Goal: Transaction & Acquisition: Book appointment/travel/reservation

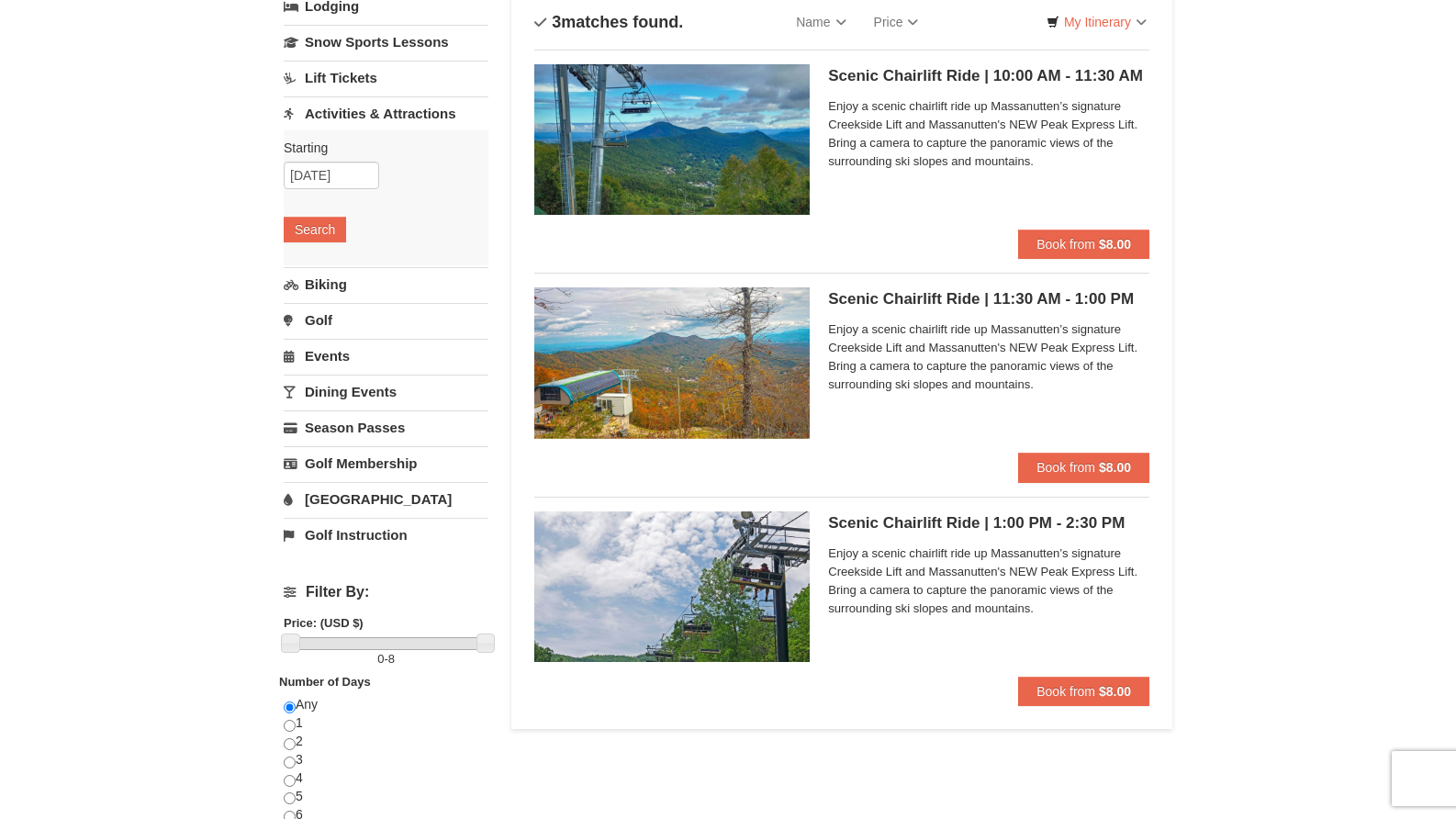
scroll to position [91, 0]
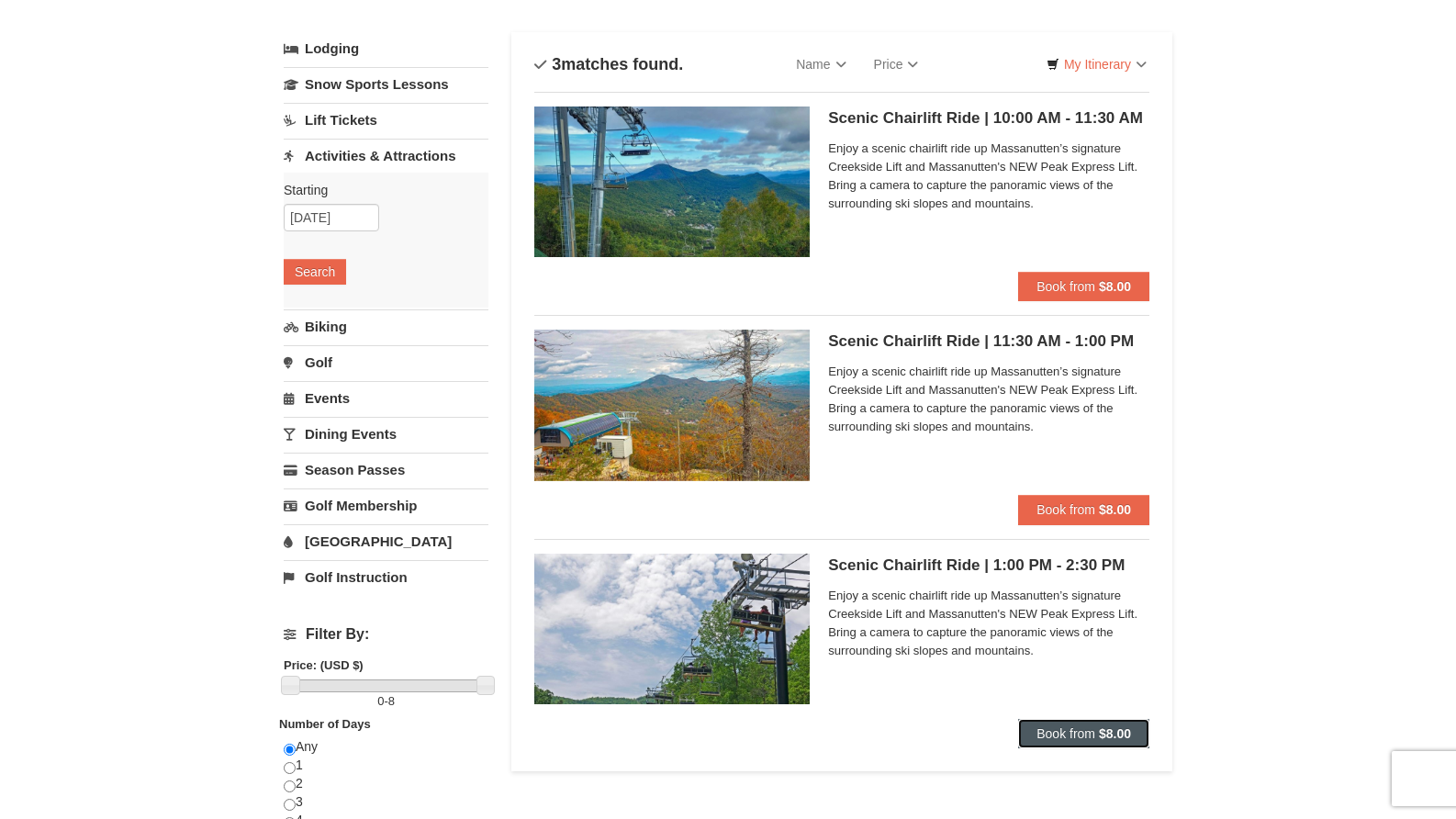
click at [1101, 734] on strong "$8.00" at bounding box center [1115, 732] width 32 height 14
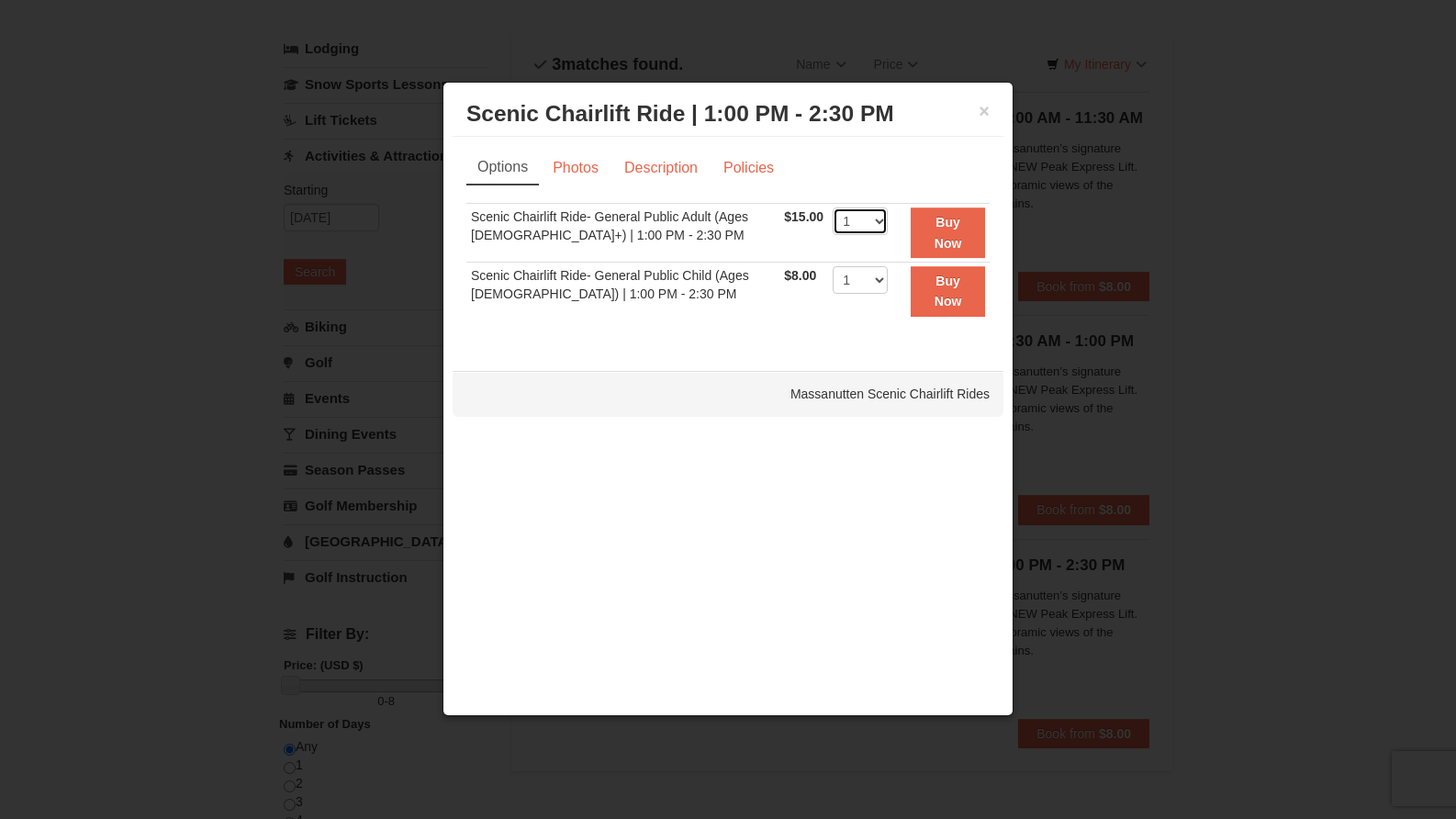
click at [869, 215] on select "1 2 3 4 5 6 7 8 9 10 11 12 13 14 15 16 17 18 19 20 21 22" at bounding box center [860, 221] width 55 height 28
select select "2"
click at [833, 208] on select "1 2 3 4 5 6 7 8 9 10 11 12 13 14 15 16 17 18 19 20 21 22" at bounding box center [860, 221] width 55 height 28
click at [856, 272] on select "1 2 3 4 5 6 7 8 9 10 11 12 13 14 15 16 17 18 19 20 21 22" at bounding box center [860, 279] width 55 height 28
drag, startPoint x: 695, startPoint y: 312, endPoint x: 743, endPoint y: 298, distance: 50.0
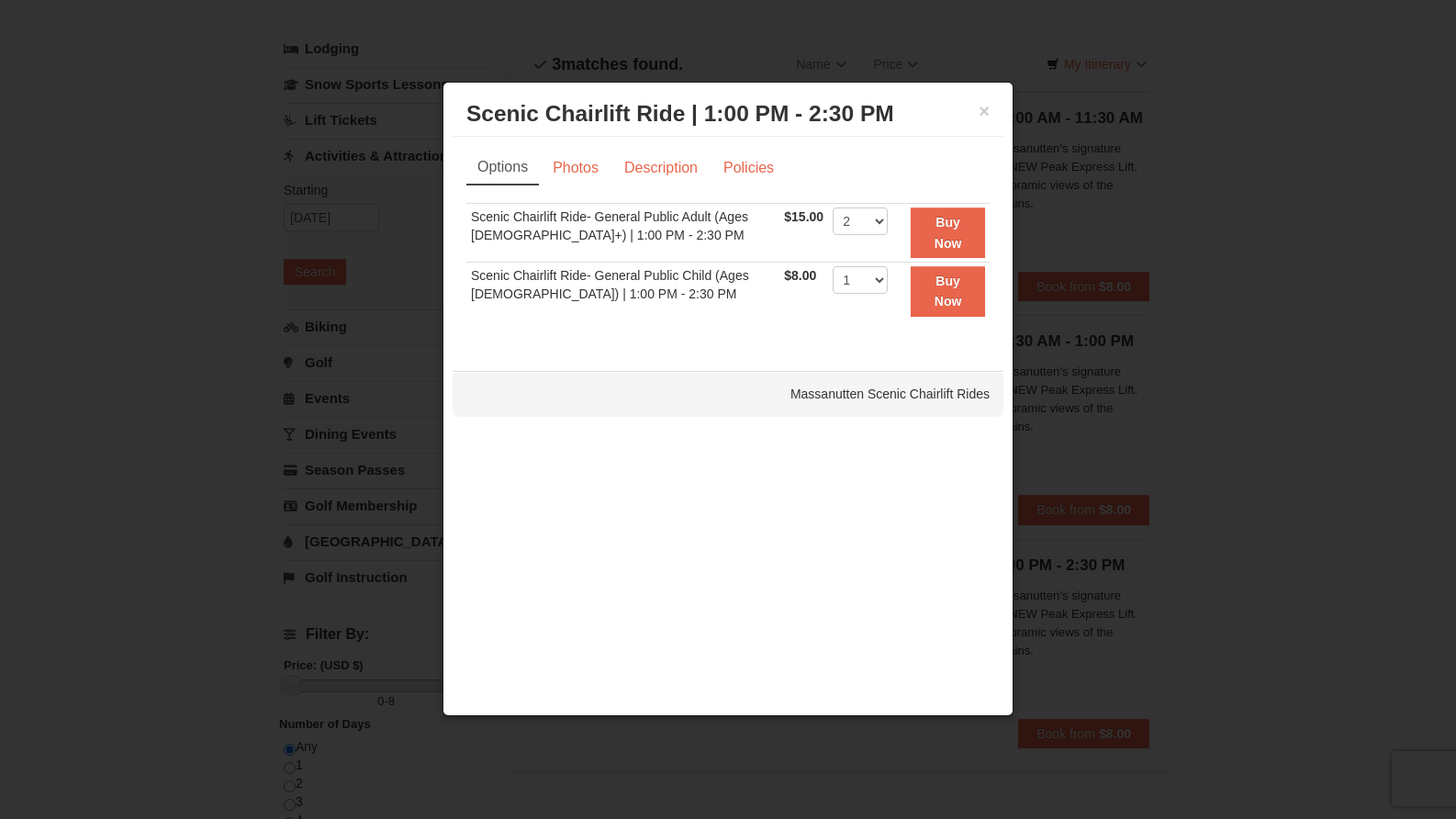
click at [695, 312] on td "Scenic Chairlift Ride- General Public Child (Ages [DEMOGRAPHIC_DATA]) | 1:00 PM…" at bounding box center [623, 291] width 313 height 58
click at [924, 239] on button "Buy Now" at bounding box center [948, 232] width 74 height 50
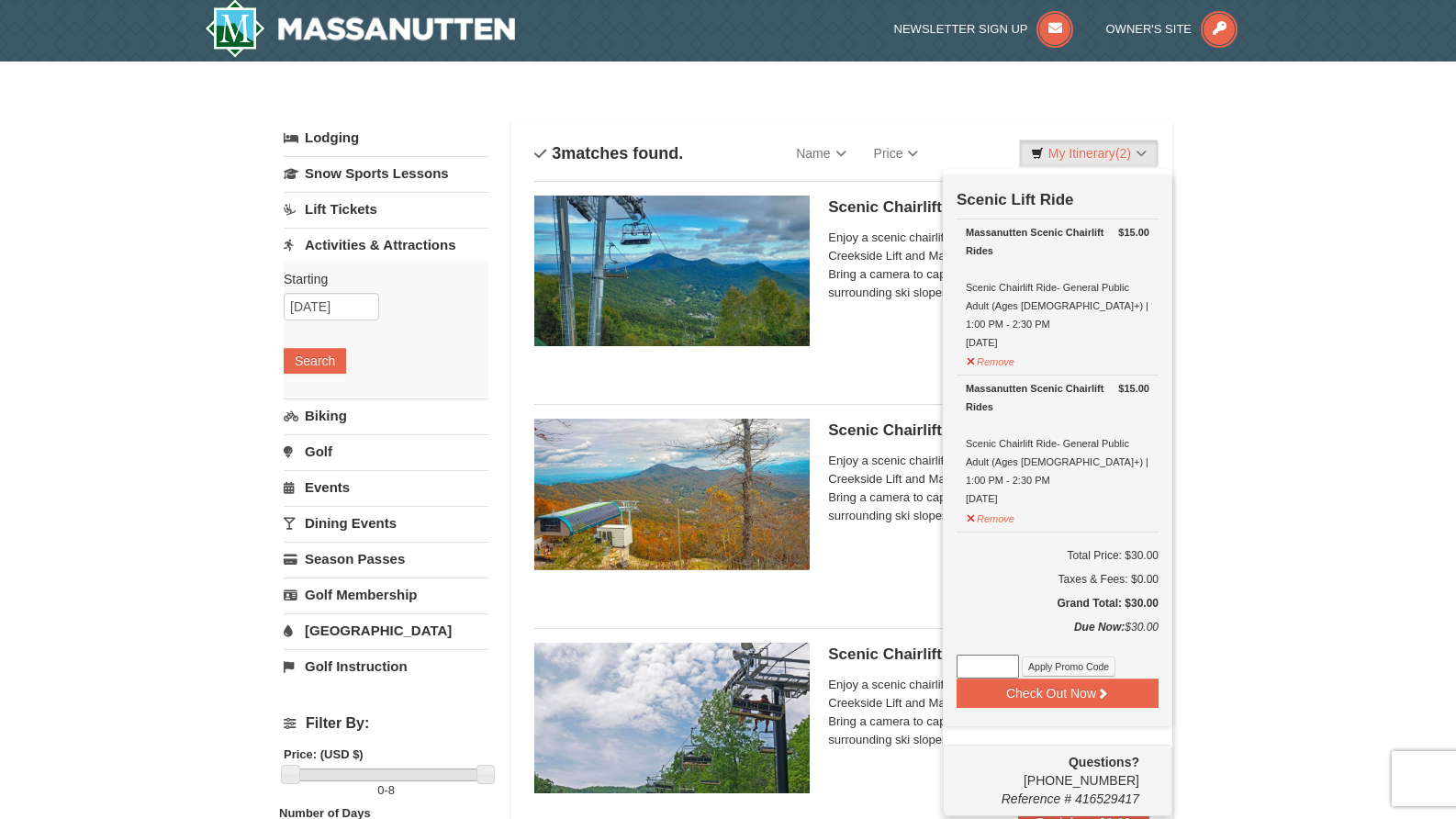
scroll to position [6, 0]
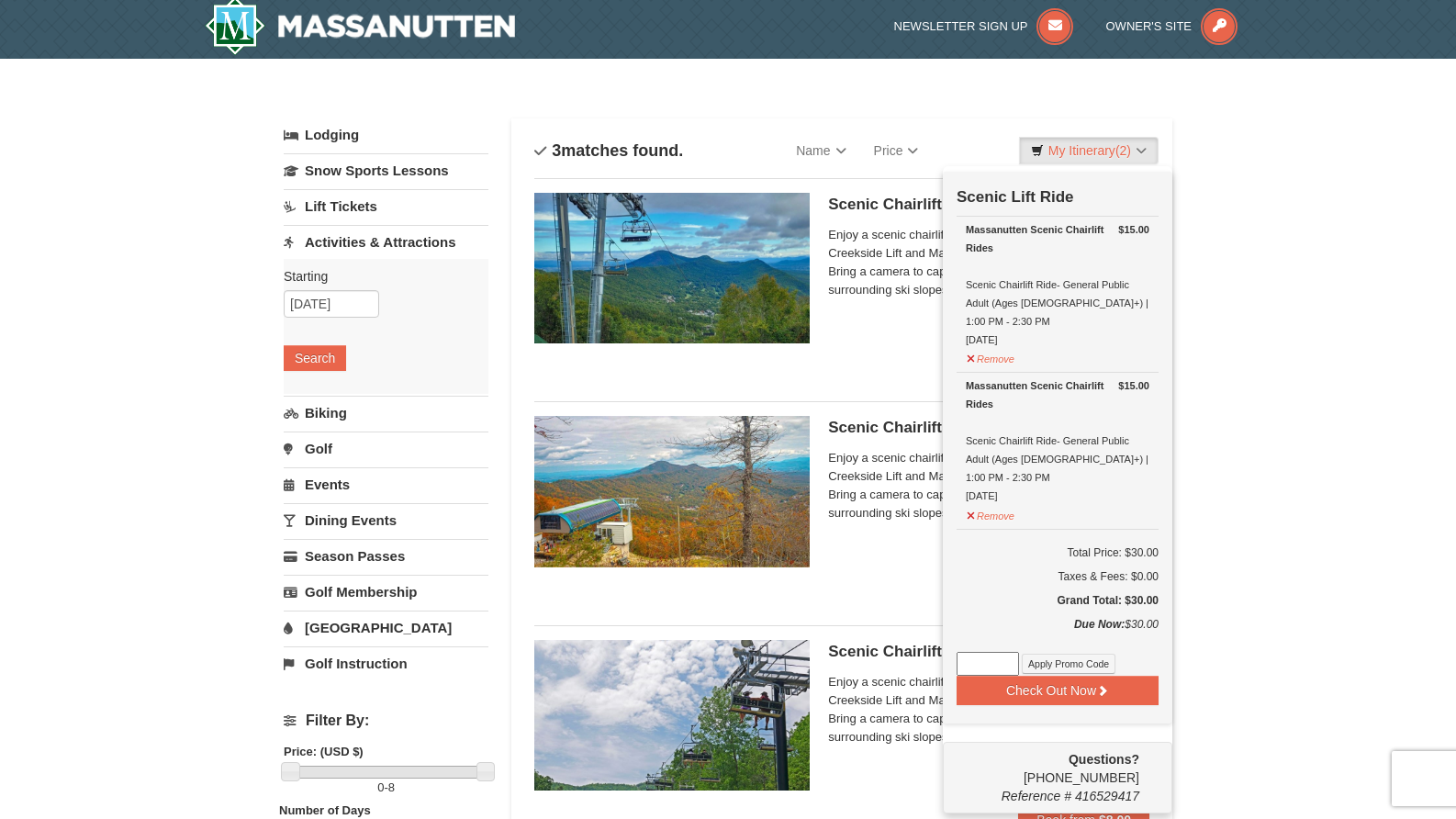
drag, startPoint x: 1250, startPoint y: 340, endPoint x: 1213, endPoint y: 547, distance: 210.3
click at [1253, 343] on div "× Categories List Filter My Itinerary (2) Check Out Now Scenic Lift Ride $15.00…" at bounding box center [728, 702] width 1456 height 1287
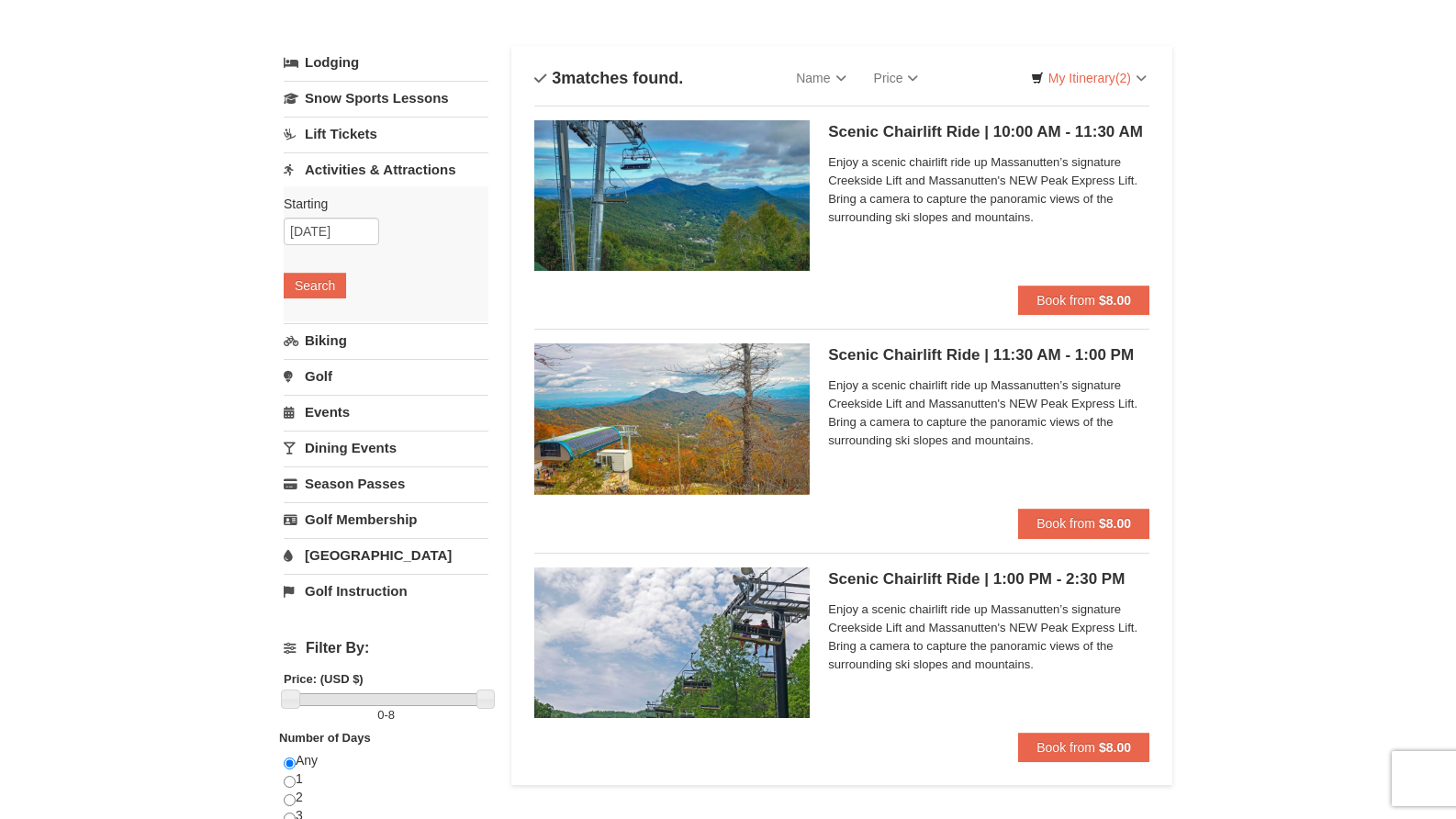
scroll to position [190, 0]
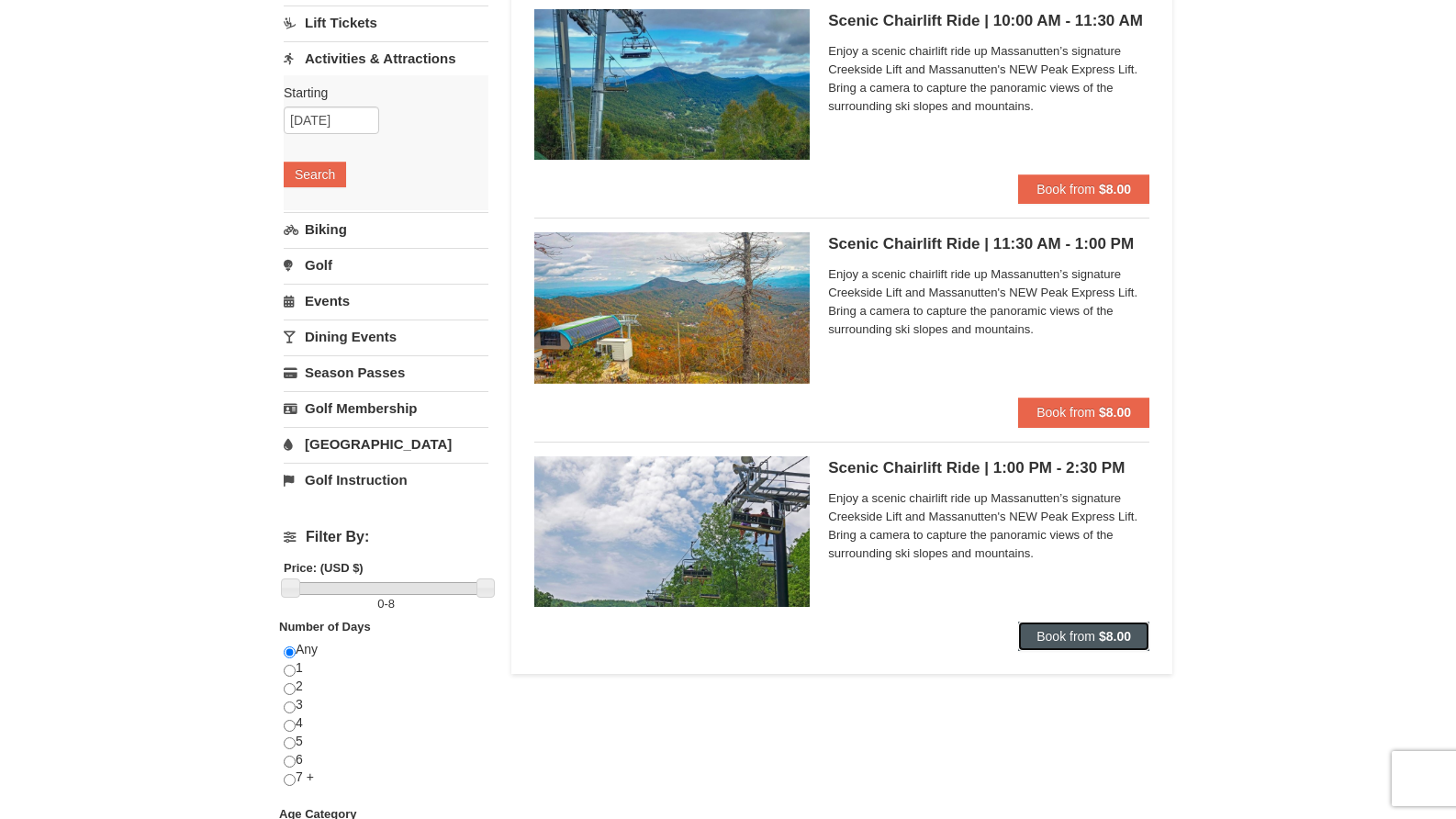
click at [1075, 642] on span "Book from" at bounding box center [1066, 635] width 59 height 14
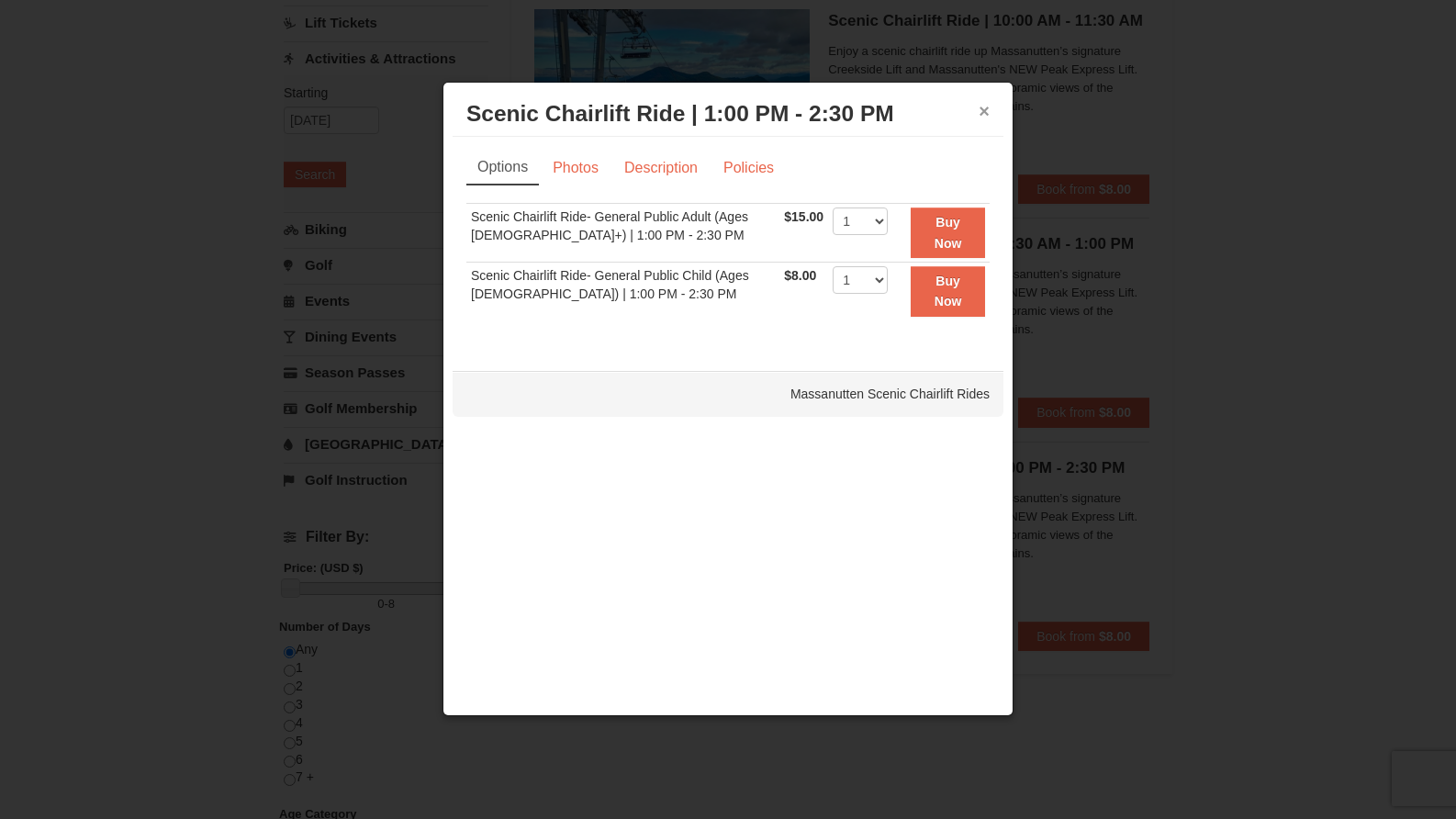
click at [988, 111] on button "×" at bounding box center [984, 110] width 11 height 18
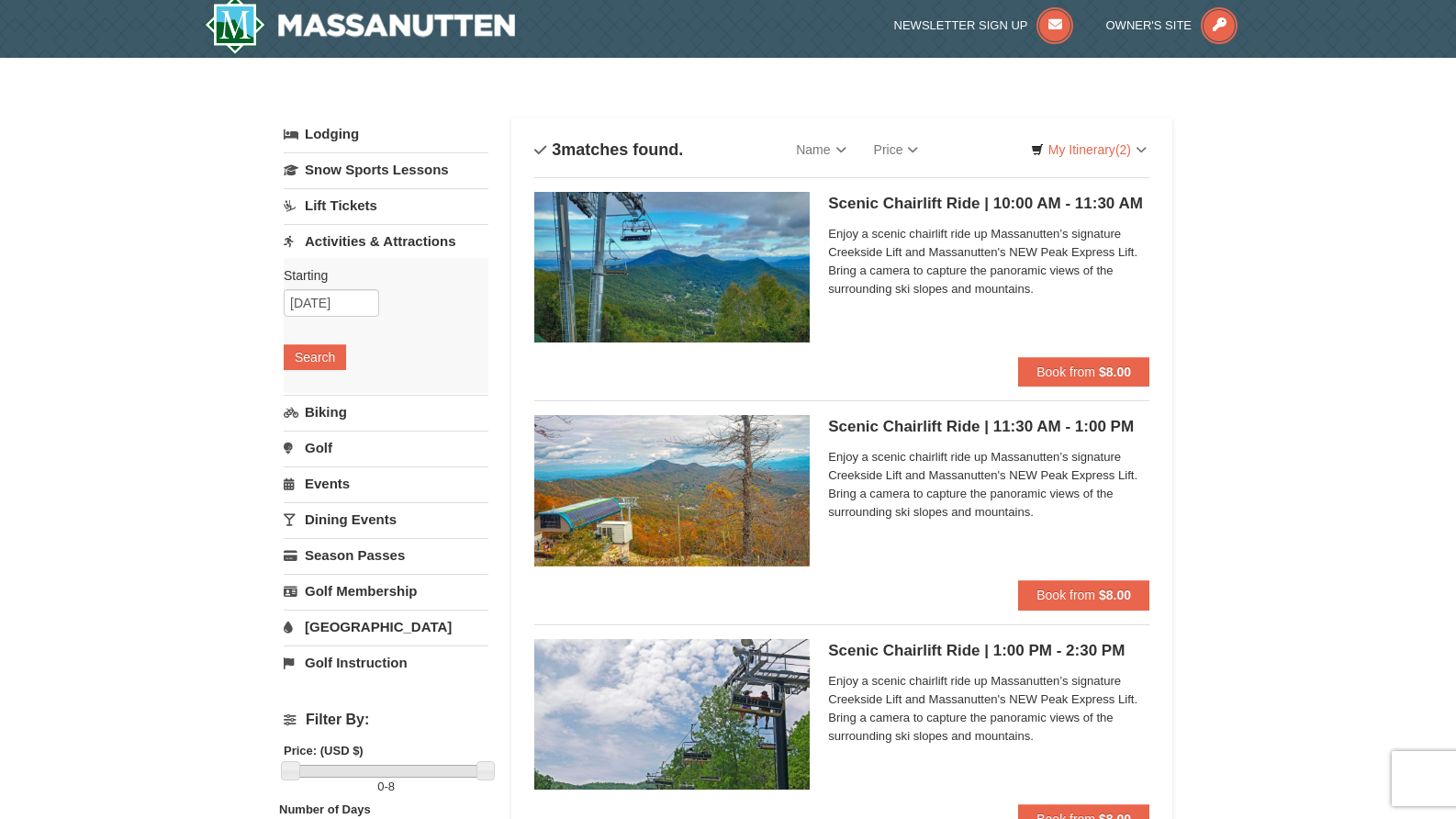
scroll to position [0, 0]
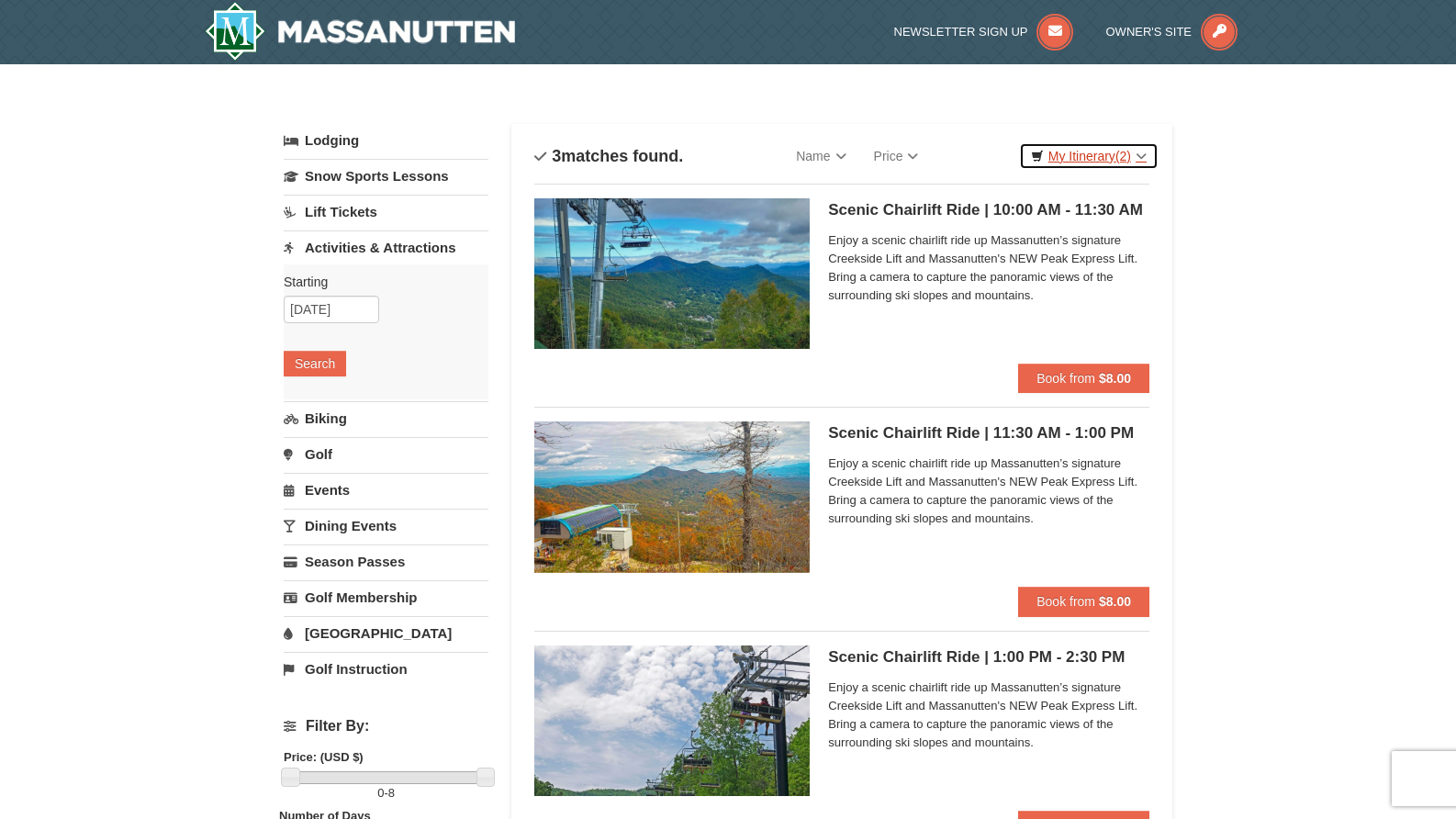
click at [1101, 151] on link "My Itinerary (2)" at bounding box center [1089, 155] width 139 height 28
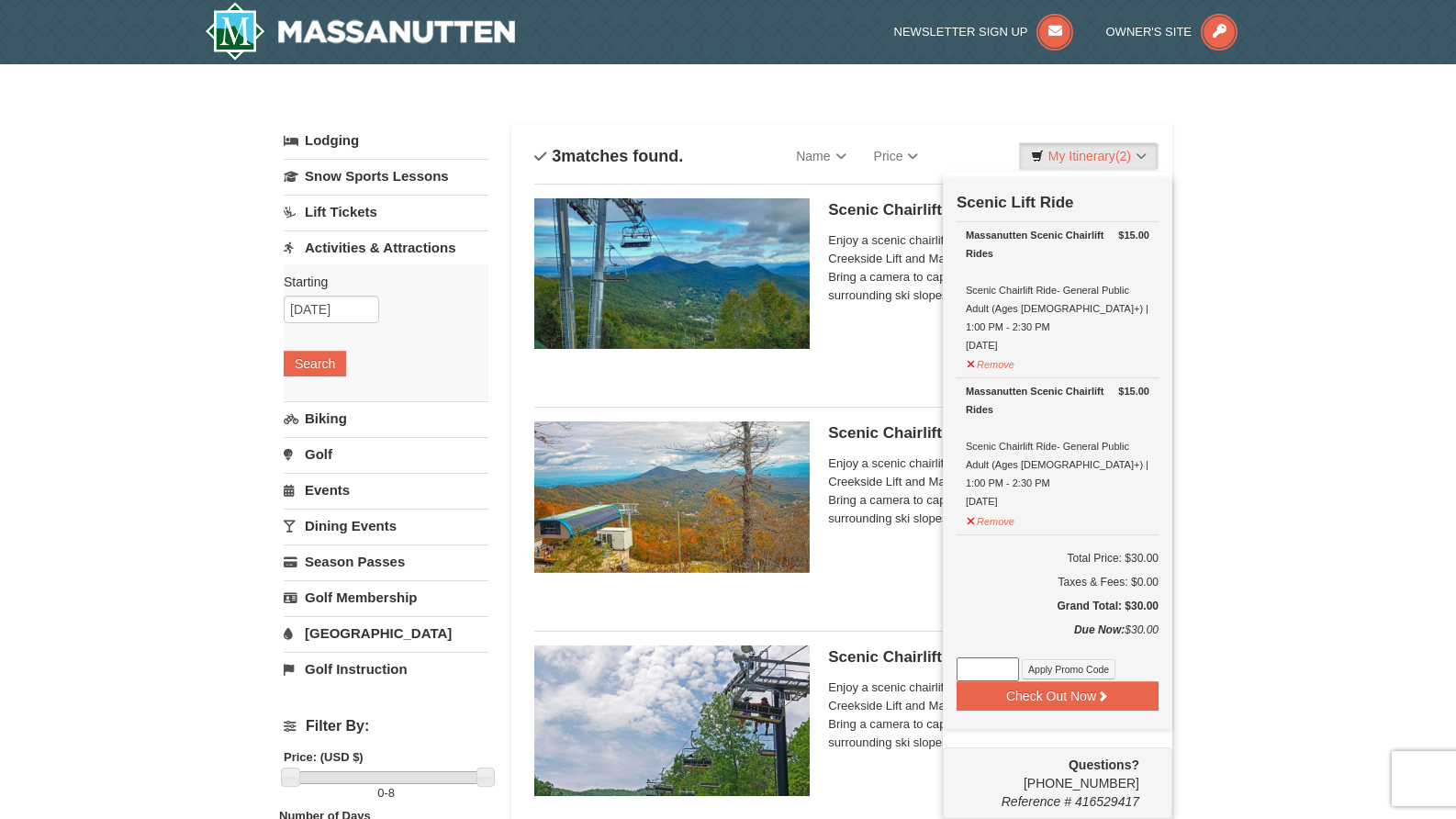
drag, startPoint x: 975, startPoint y: 326, endPoint x: 1021, endPoint y: 326, distance: 46.0
click at [1021, 326] on div "Massanutten Scenic Chairlift Rides Scenic Chairlift Ride- General Public Adult …" at bounding box center [1058, 290] width 184 height 129
drag, startPoint x: 1021, startPoint y: 326, endPoint x: 1068, endPoint y: 302, distance: 52.8
click at [1021, 326] on div "Massanutten Scenic Chairlift Rides Scenic Chairlift Ride- General Public Adult …" at bounding box center [1058, 290] width 184 height 129
click at [1268, 158] on div "× Categories List Filter My Itinerary (2) Check Out Now Scenic Lift Ride $15.00…" at bounding box center [728, 707] width 1456 height 1287
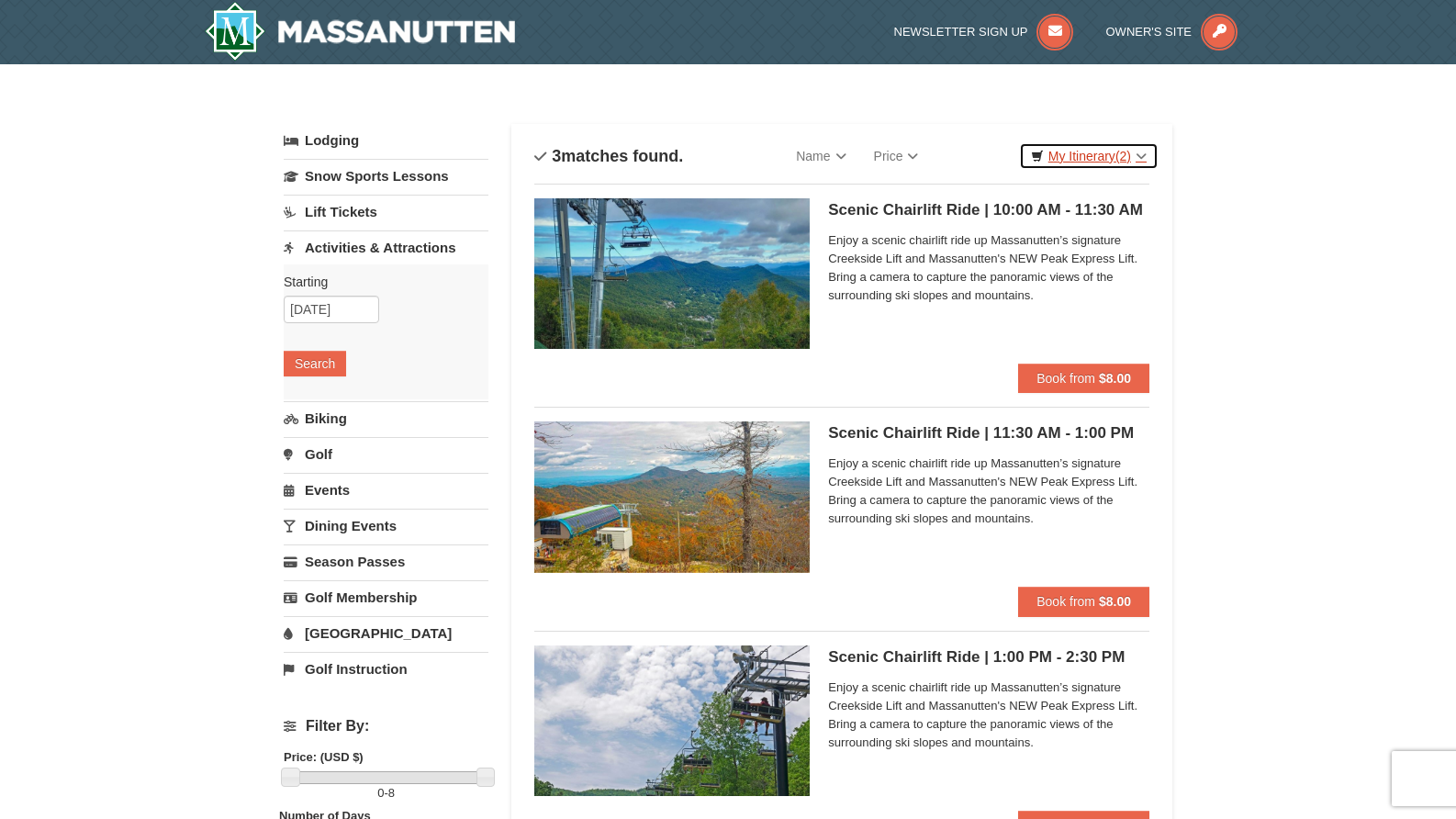
click at [1122, 150] on span "(2)" at bounding box center [1123, 155] width 15 height 14
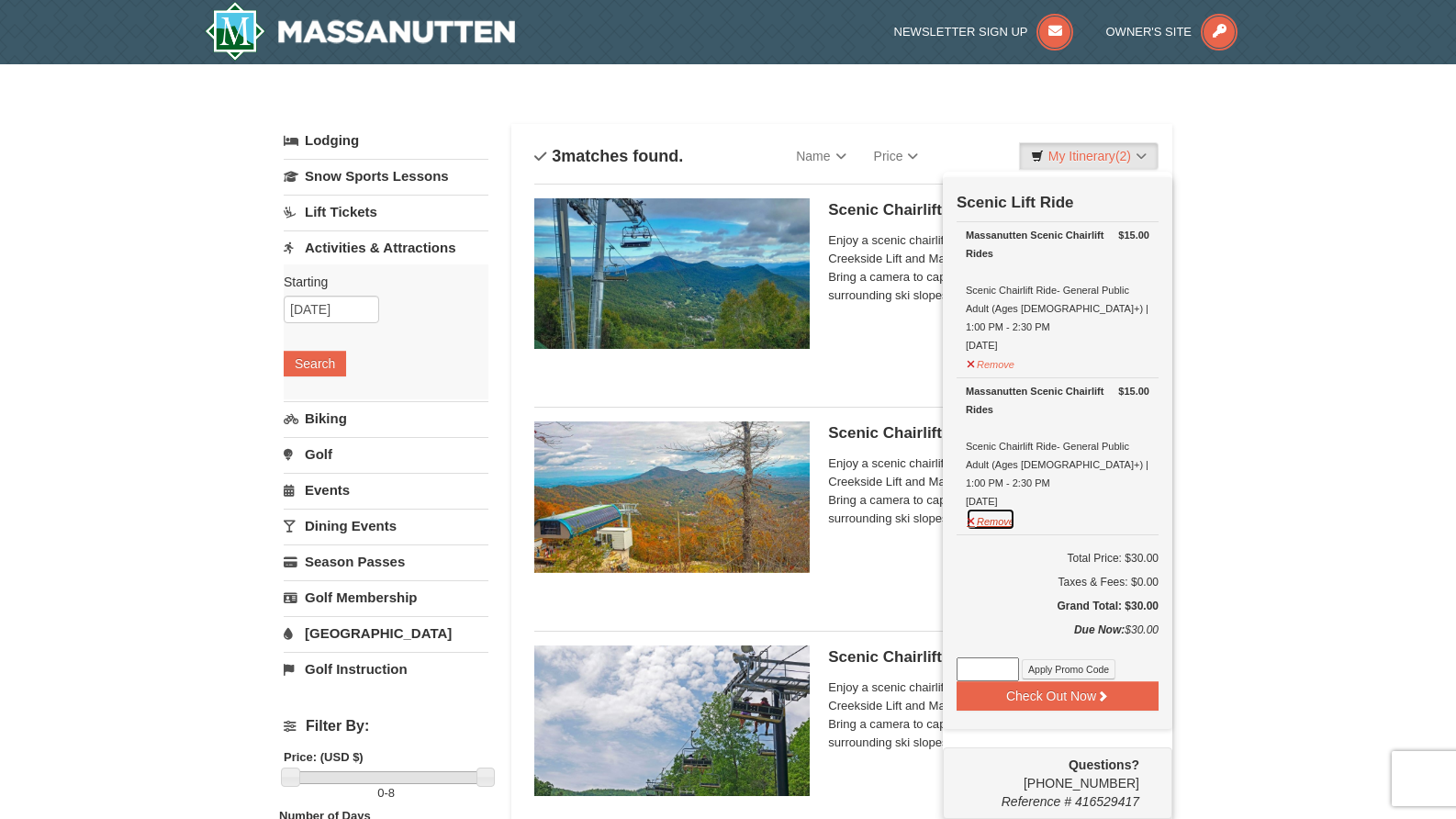
click at [997, 508] on button "Remove" at bounding box center [991, 519] width 50 height 23
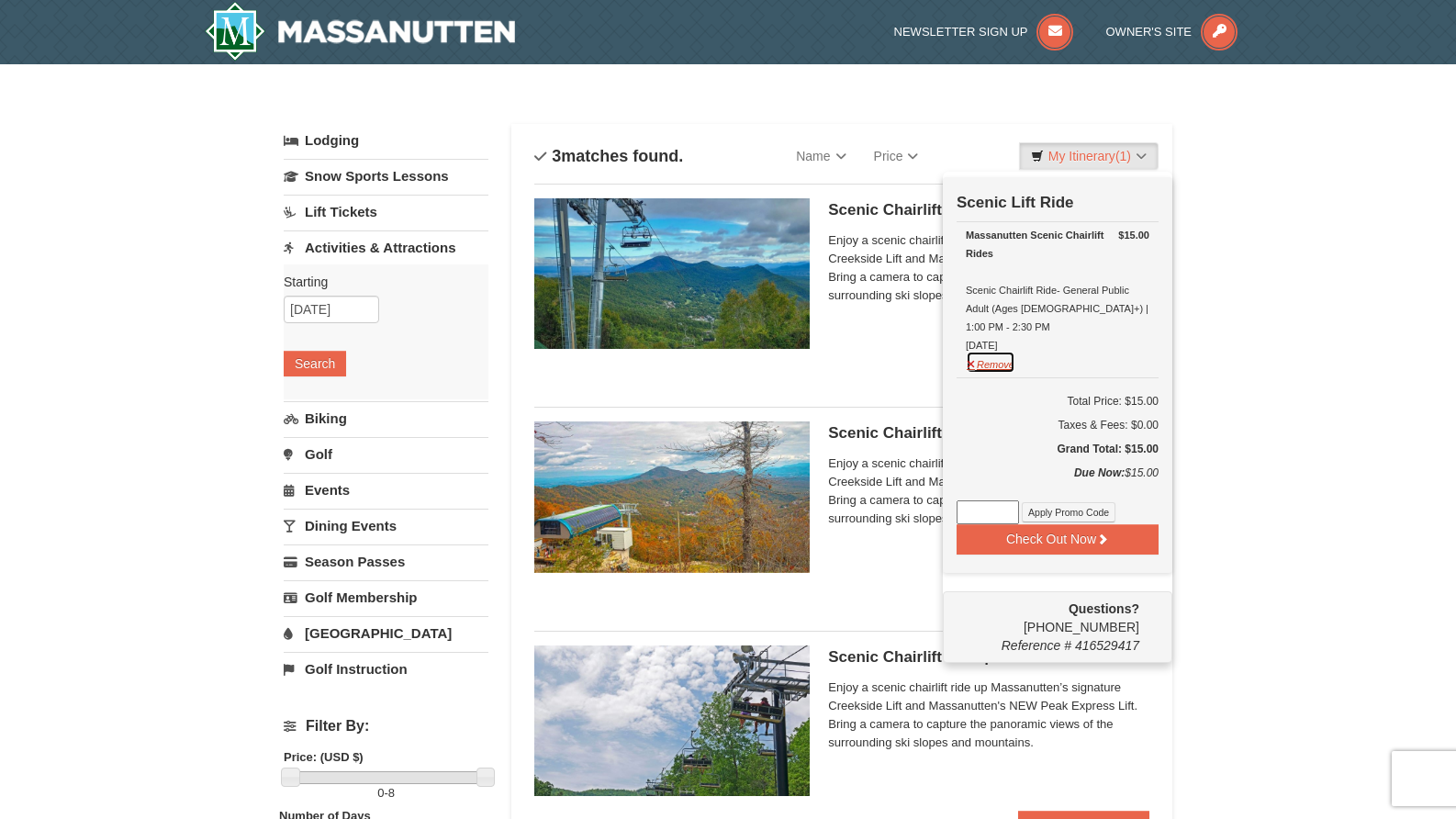
click at [1002, 353] on button "Remove" at bounding box center [991, 362] width 50 height 23
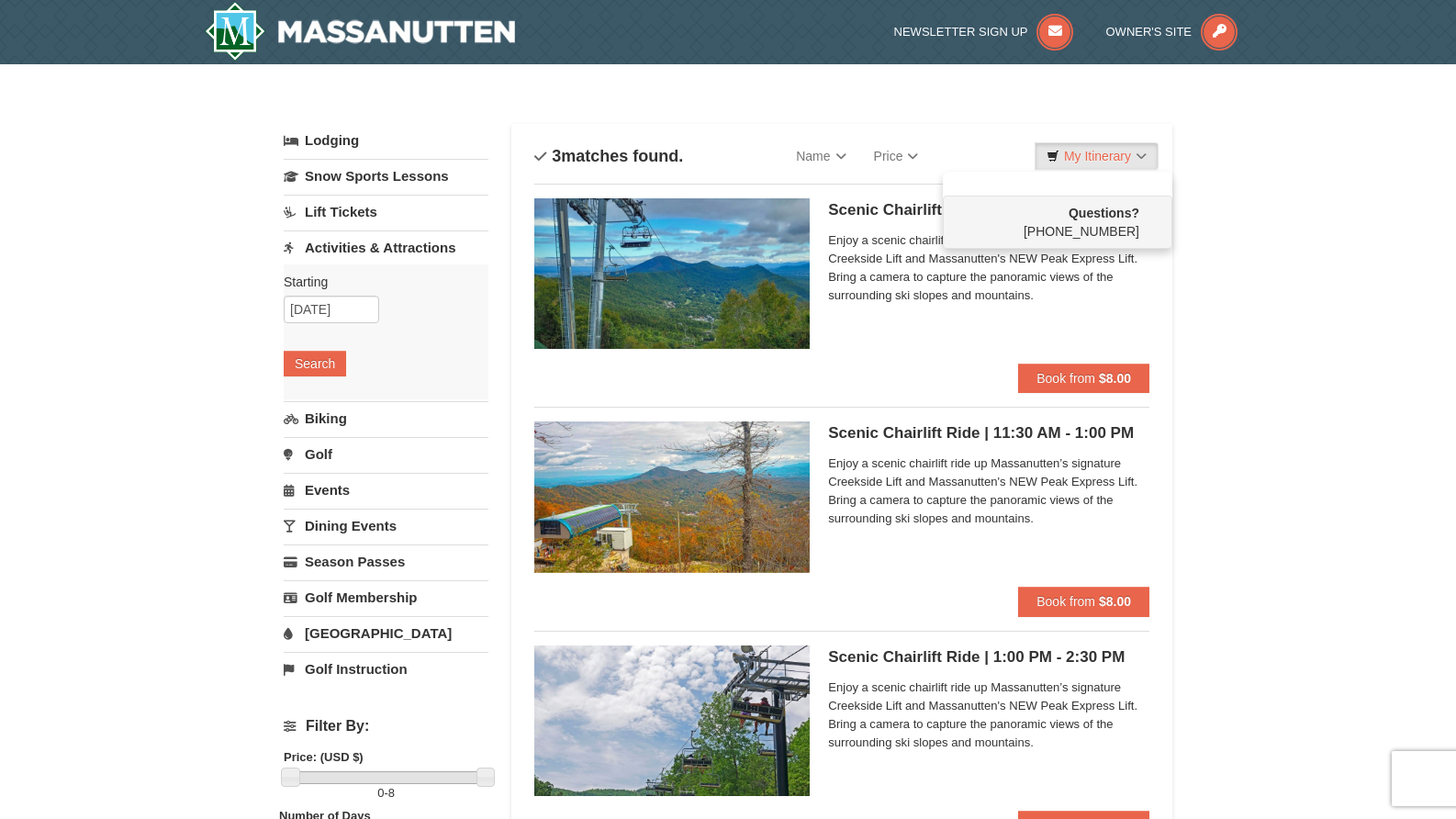
click at [1282, 337] on div "× Categories List Filter My Itinerary Questions? 1-540-289-9441 Lodging Arrival…" at bounding box center [728, 707] width 1456 height 1287
click at [364, 304] on input "10/08/2025" at bounding box center [332, 309] width 95 height 28
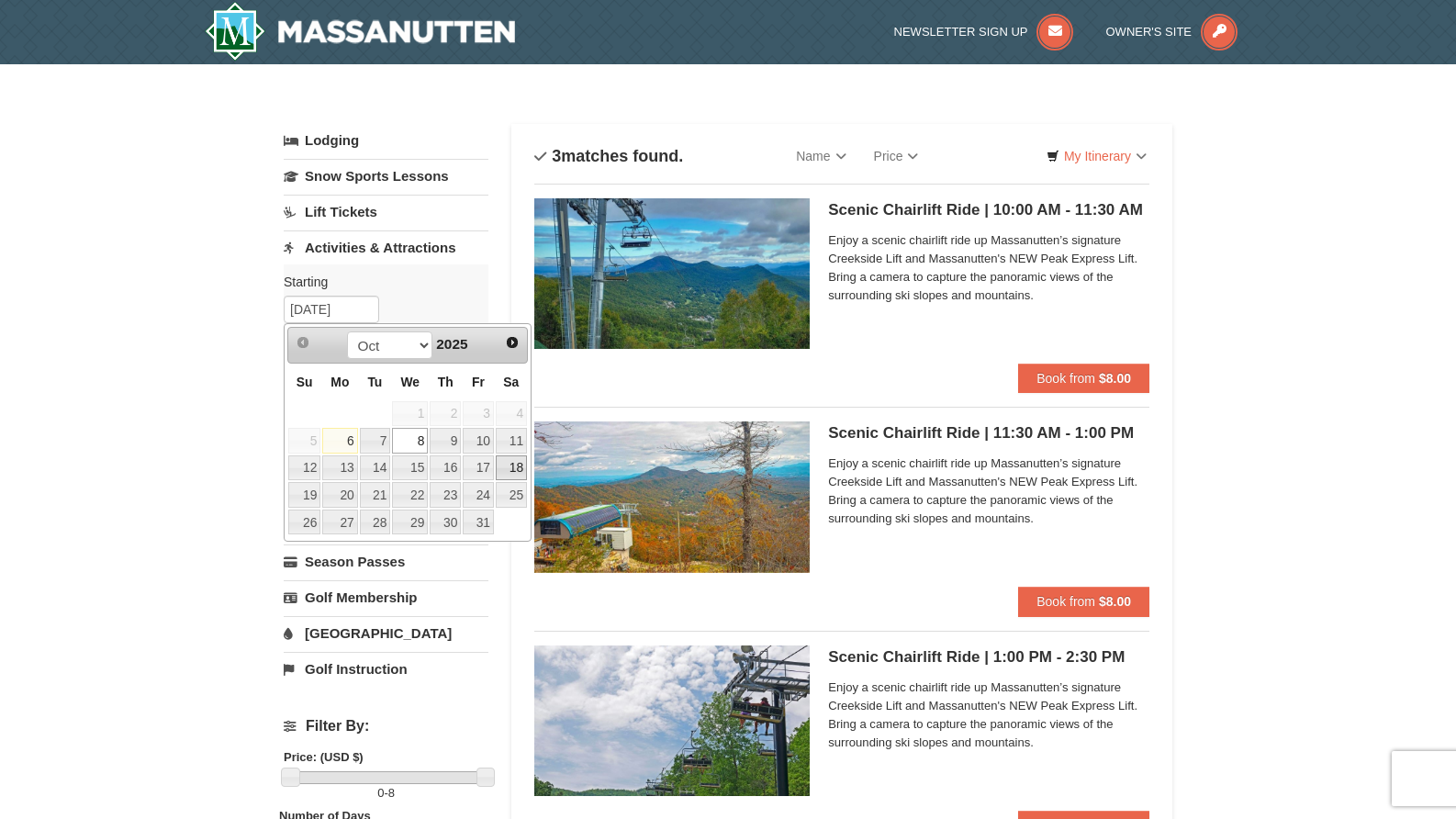
click at [515, 467] on link "18" at bounding box center [511, 468] width 31 height 26
type input "[DATE]"
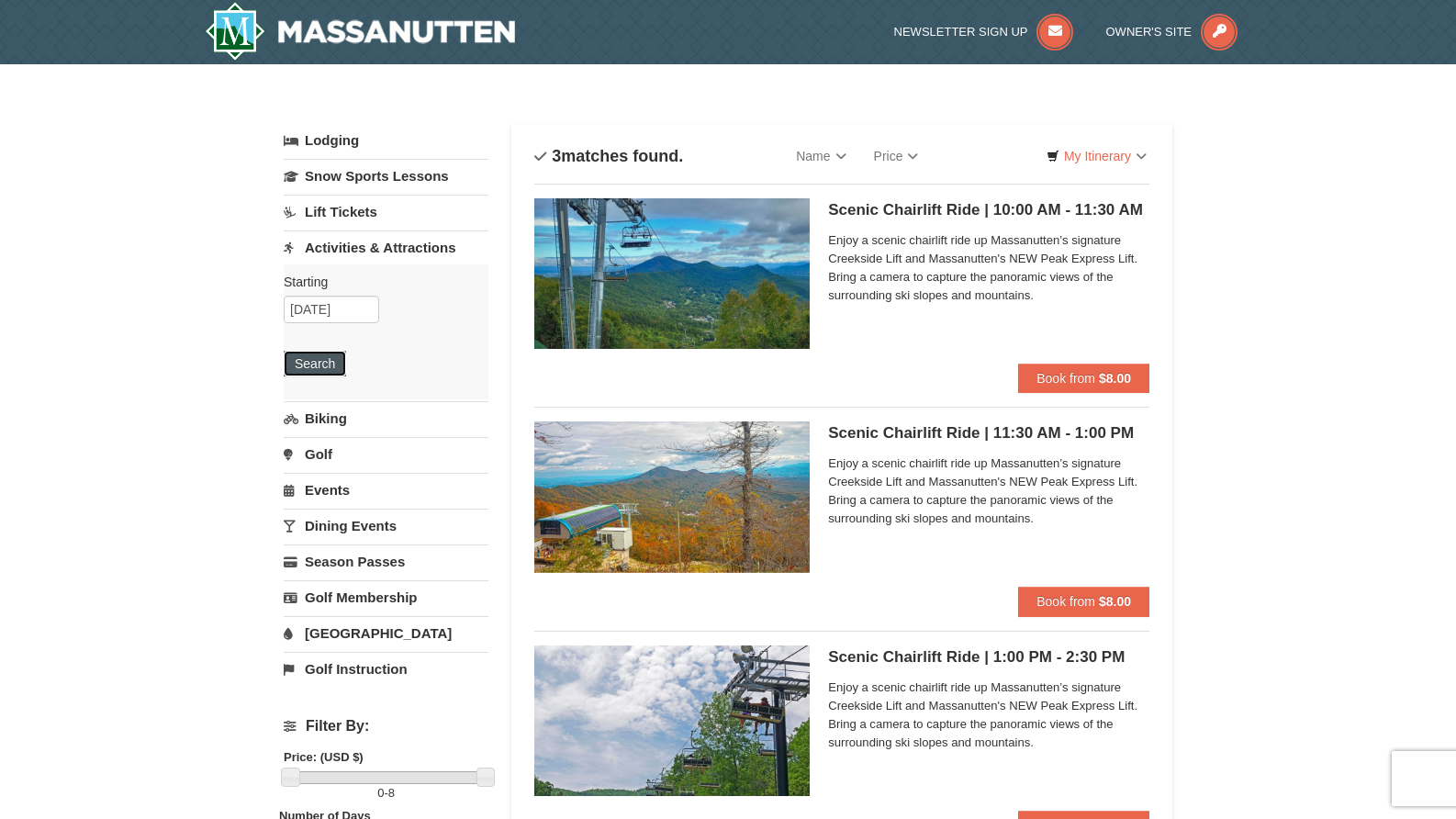
click at [343, 369] on button "Search" at bounding box center [315, 363] width 63 height 26
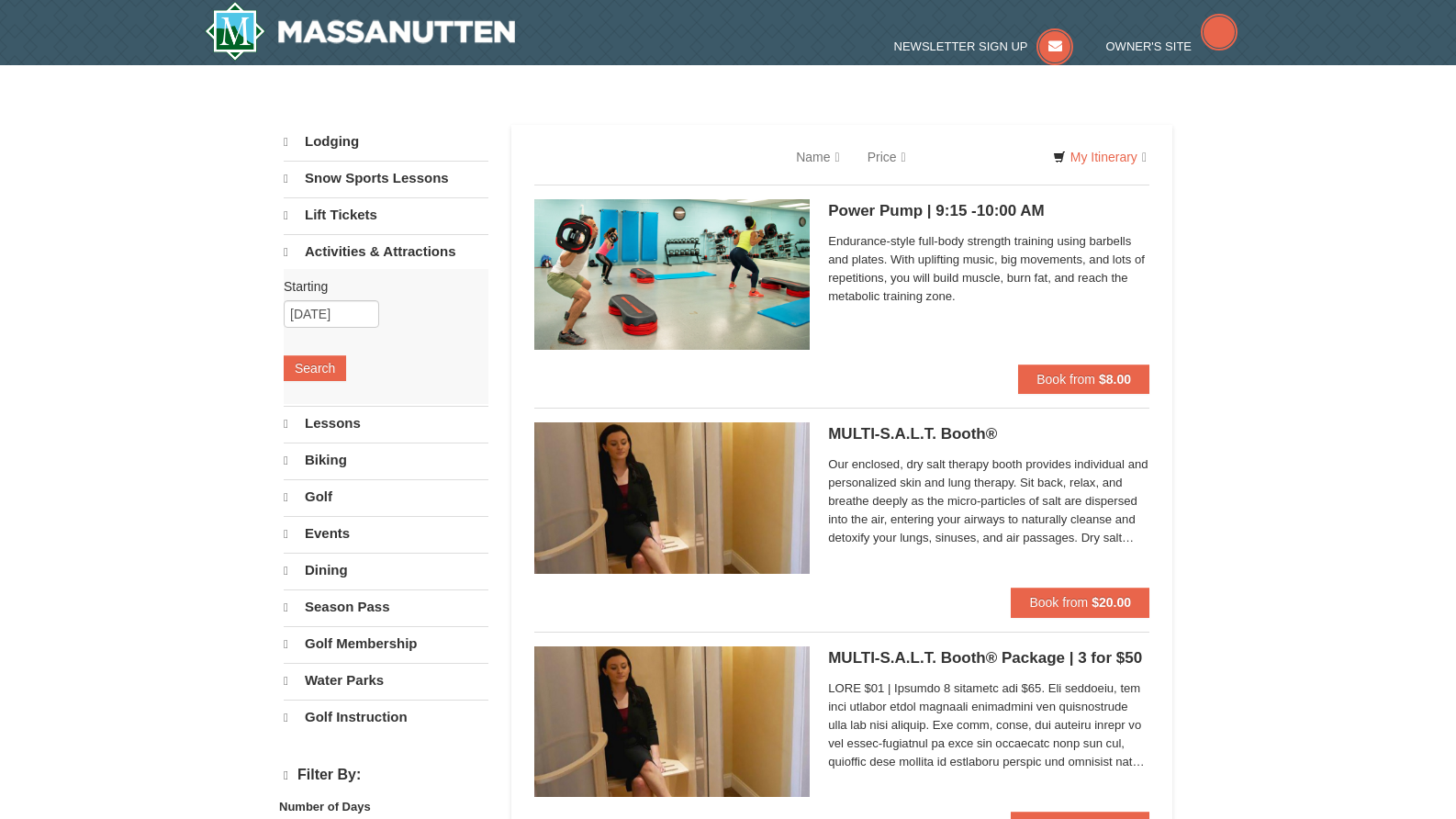
select select "10"
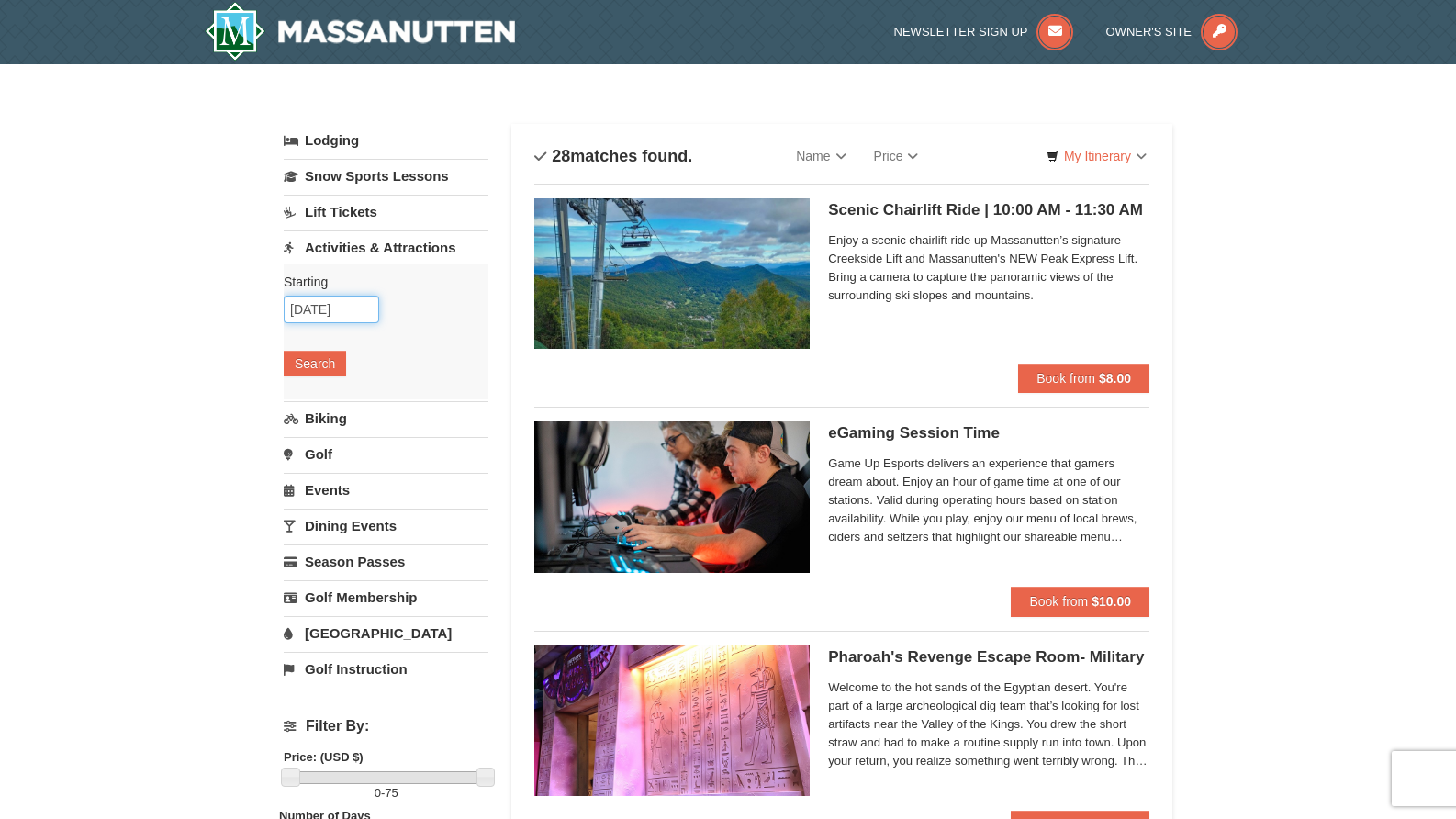
click at [371, 316] on input "[DATE]" at bounding box center [332, 309] width 95 height 28
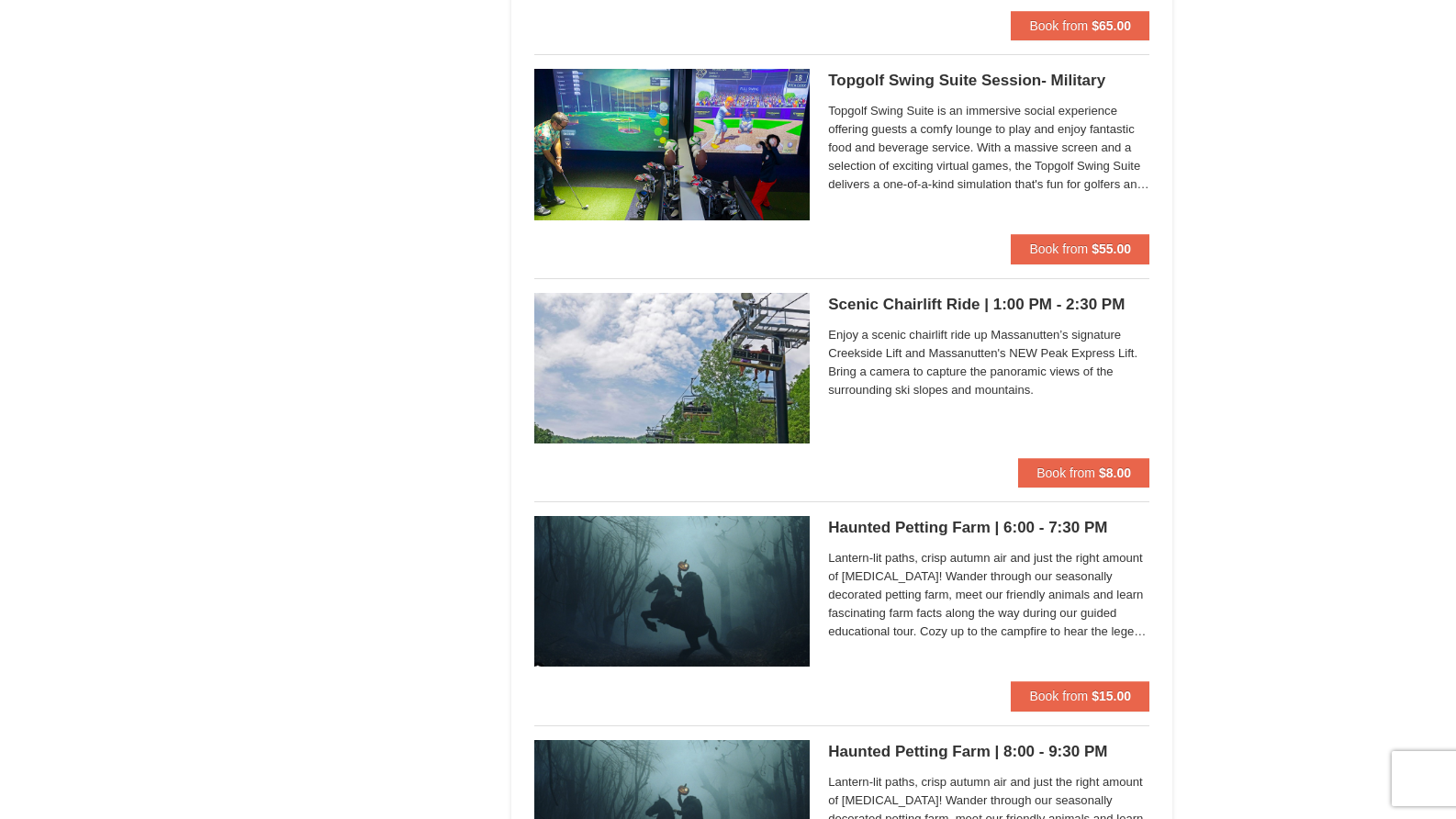
scroll to position [3028, 0]
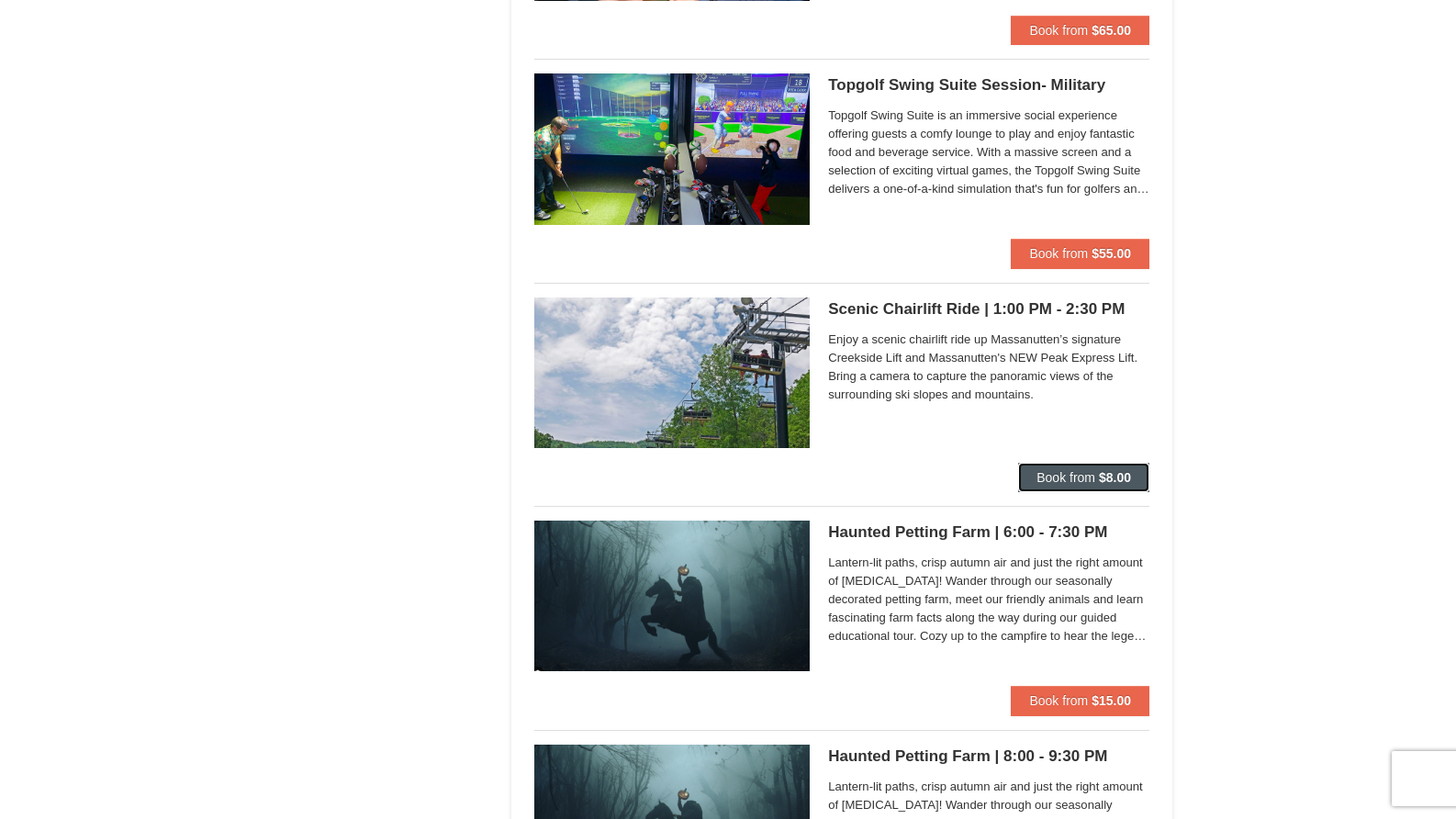
click at [1082, 469] on span "Book from" at bounding box center [1066, 476] width 59 height 14
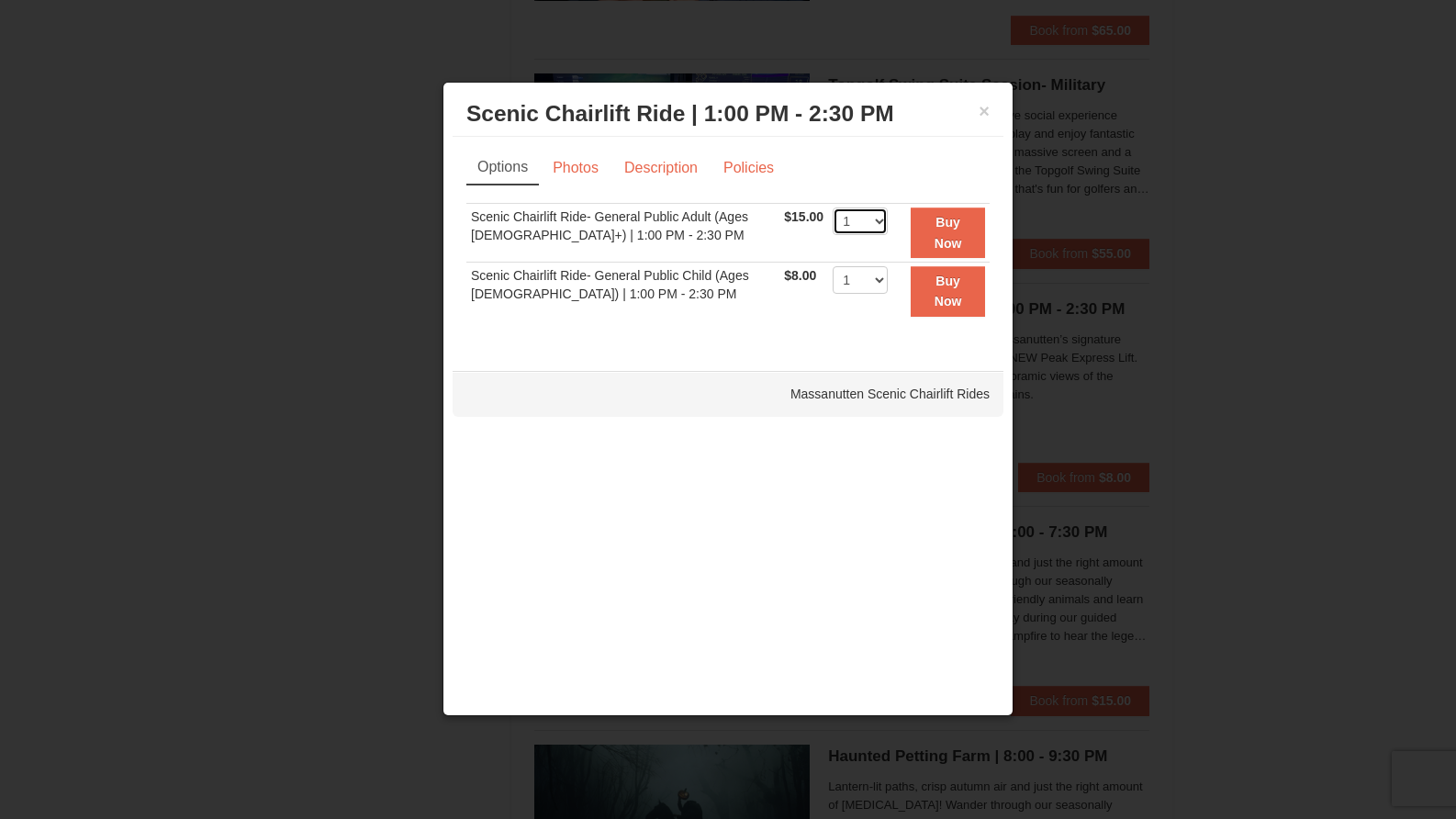
click at [873, 219] on select "1 2 3 4 5 6 7 8 9 10 11 12 13 14 15 16 17 18 19 20 21 22" at bounding box center [860, 221] width 55 height 28
select select "2"
click at [833, 208] on select "1 2 3 4 5 6 7 8 9 10 11 12 13 14 15 16 17 18 19 20 21 22" at bounding box center [860, 221] width 55 height 28
click at [939, 218] on strong "Buy Now" at bounding box center [948, 231] width 28 height 35
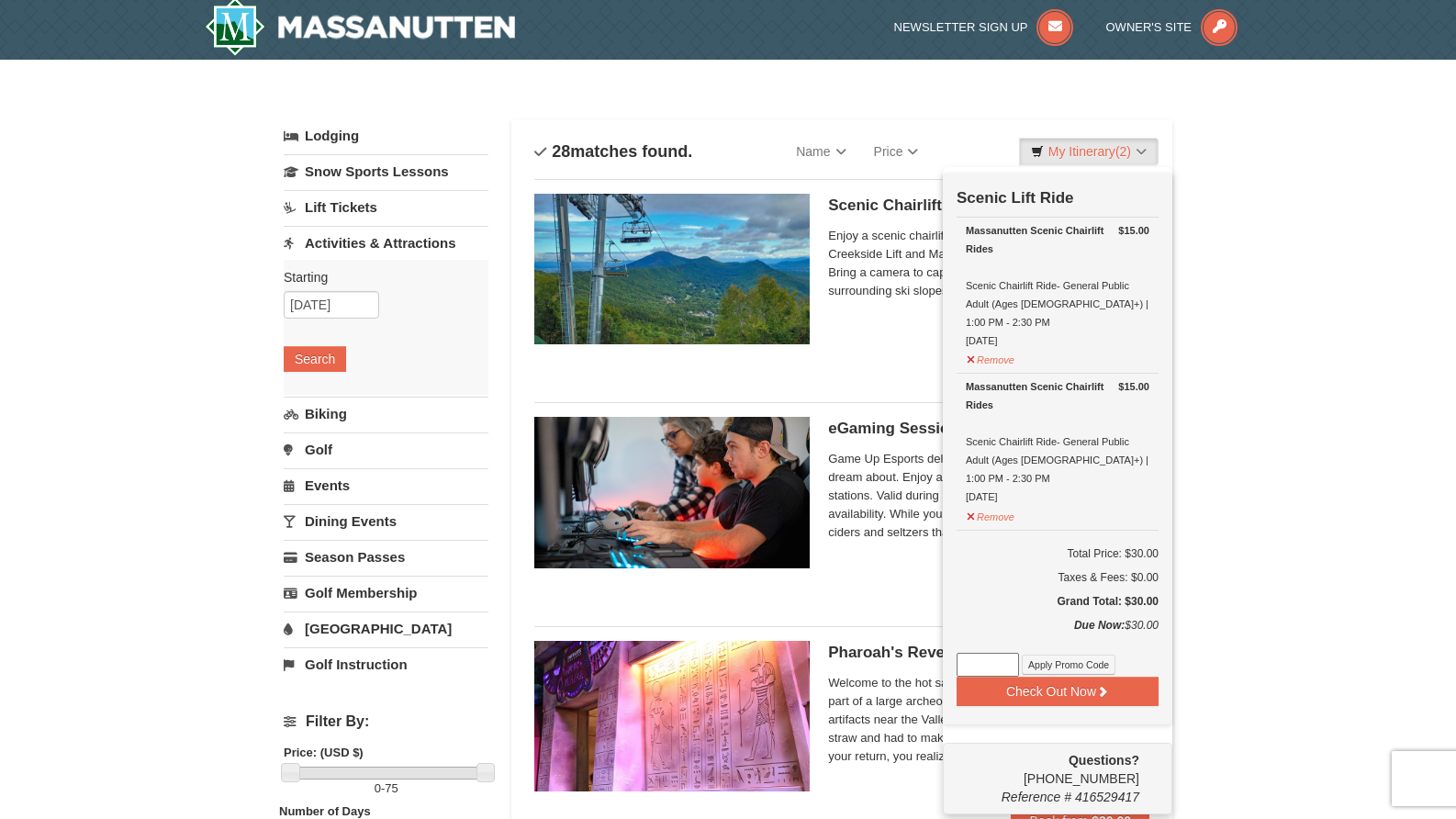
scroll to position [6, 0]
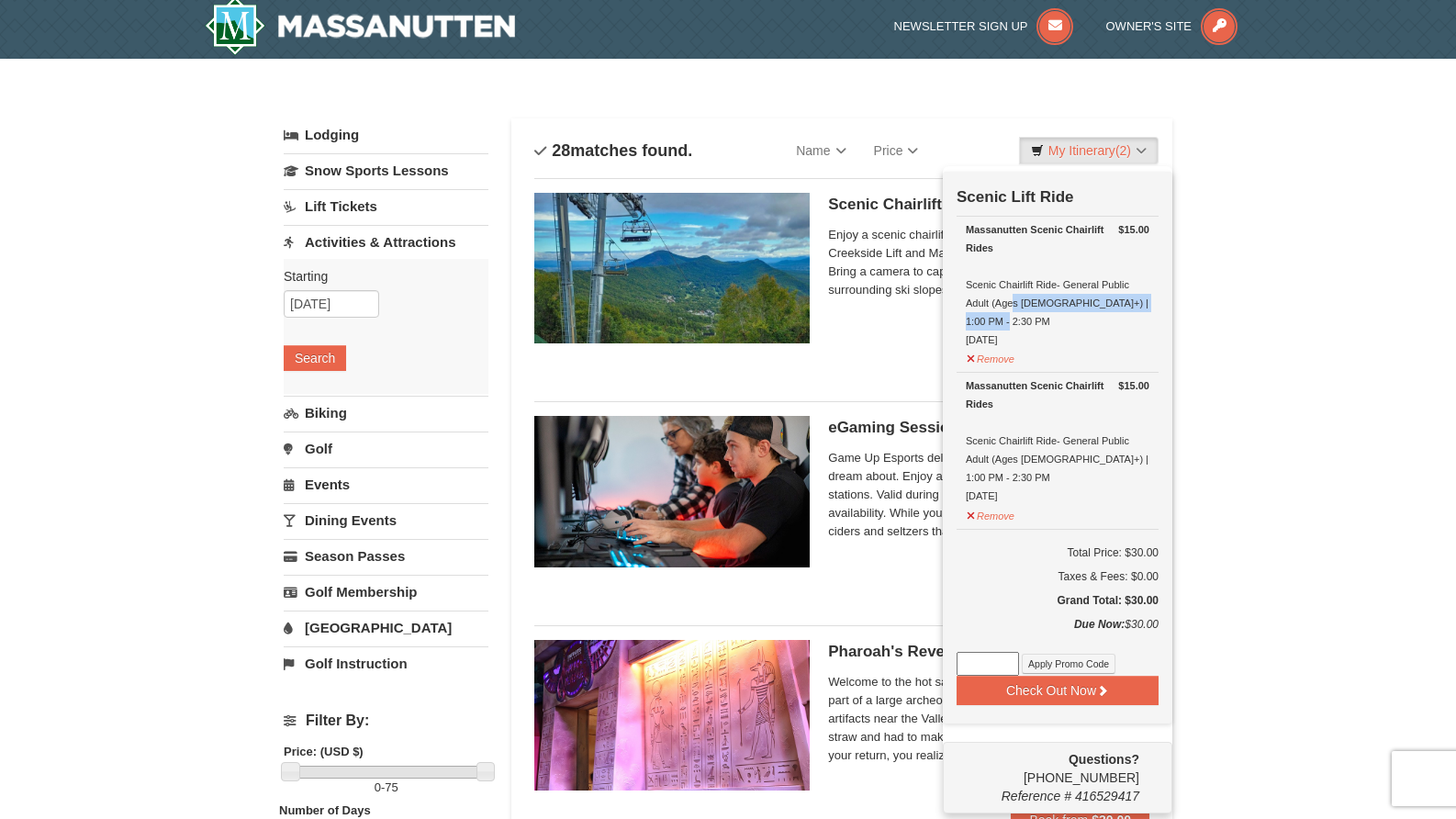
drag, startPoint x: 971, startPoint y: 305, endPoint x: 1122, endPoint y: 313, distance: 151.2
click at [1122, 313] on div "Massanutten Scenic Chairlift Rides Scenic Chairlift Ride- General Public Adult …" at bounding box center [1058, 284] width 184 height 129
drag, startPoint x: 1122, startPoint y: 313, endPoint x: 1120, endPoint y: 394, distance: 81.0
click at [1120, 394] on div "Massanutten Scenic Chairlift Rides" at bounding box center [1058, 394] width 184 height 37
click at [701, 258] on img at bounding box center [672, 268] width 275 height 150
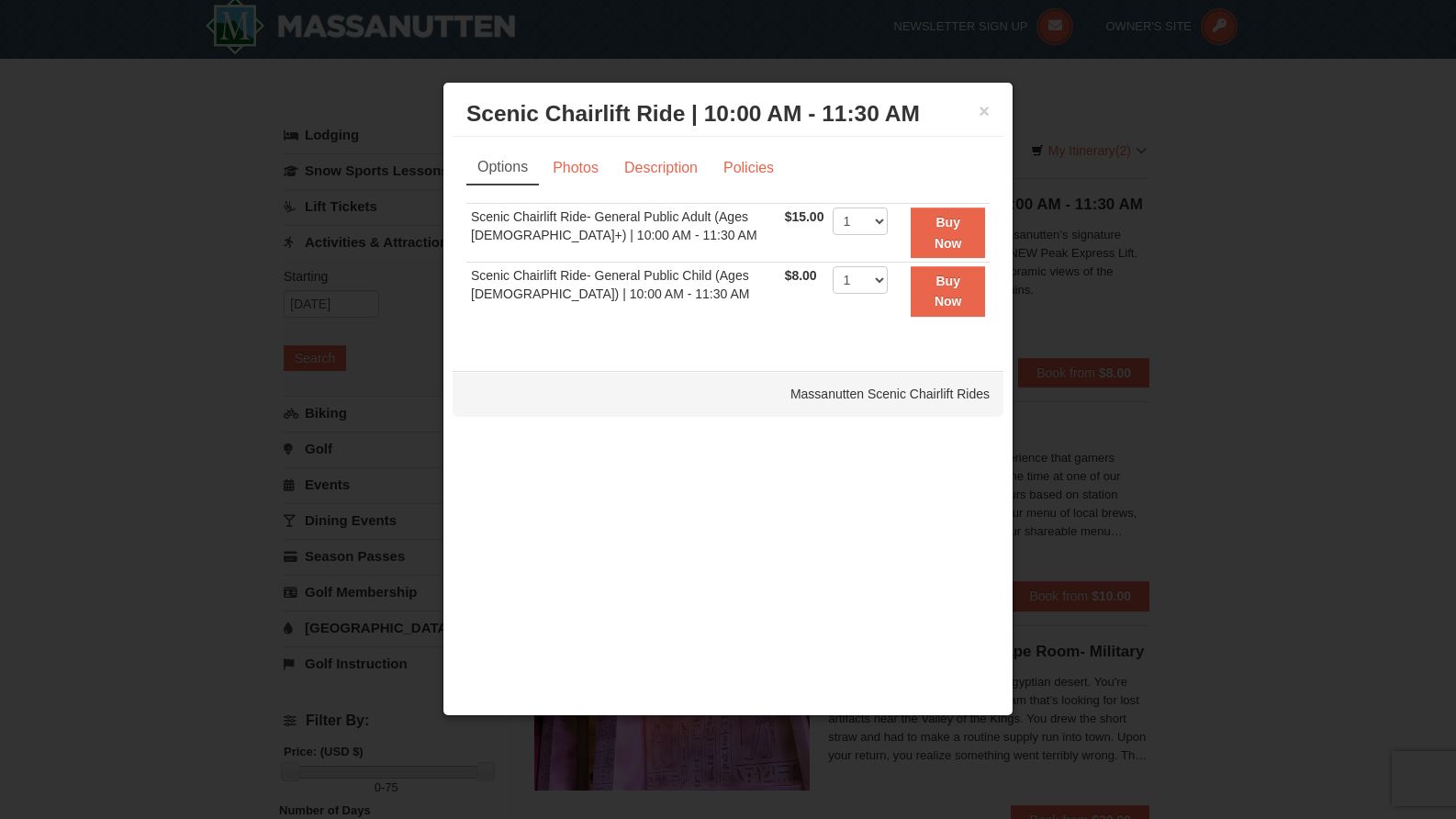
click at [570, 145] on div "Options Photos Description Policies Sorry, no matches found. Please remove some…" at bounding box center [728, 245] width 551 height 215
drag, startPoint x: 574, startPoint y: 161, endPoint x: 649, endPoint y: 125, distance: 83.2
click at [574, 162] on link "Photos" at bounding box center [576, 168] width 70 height 35
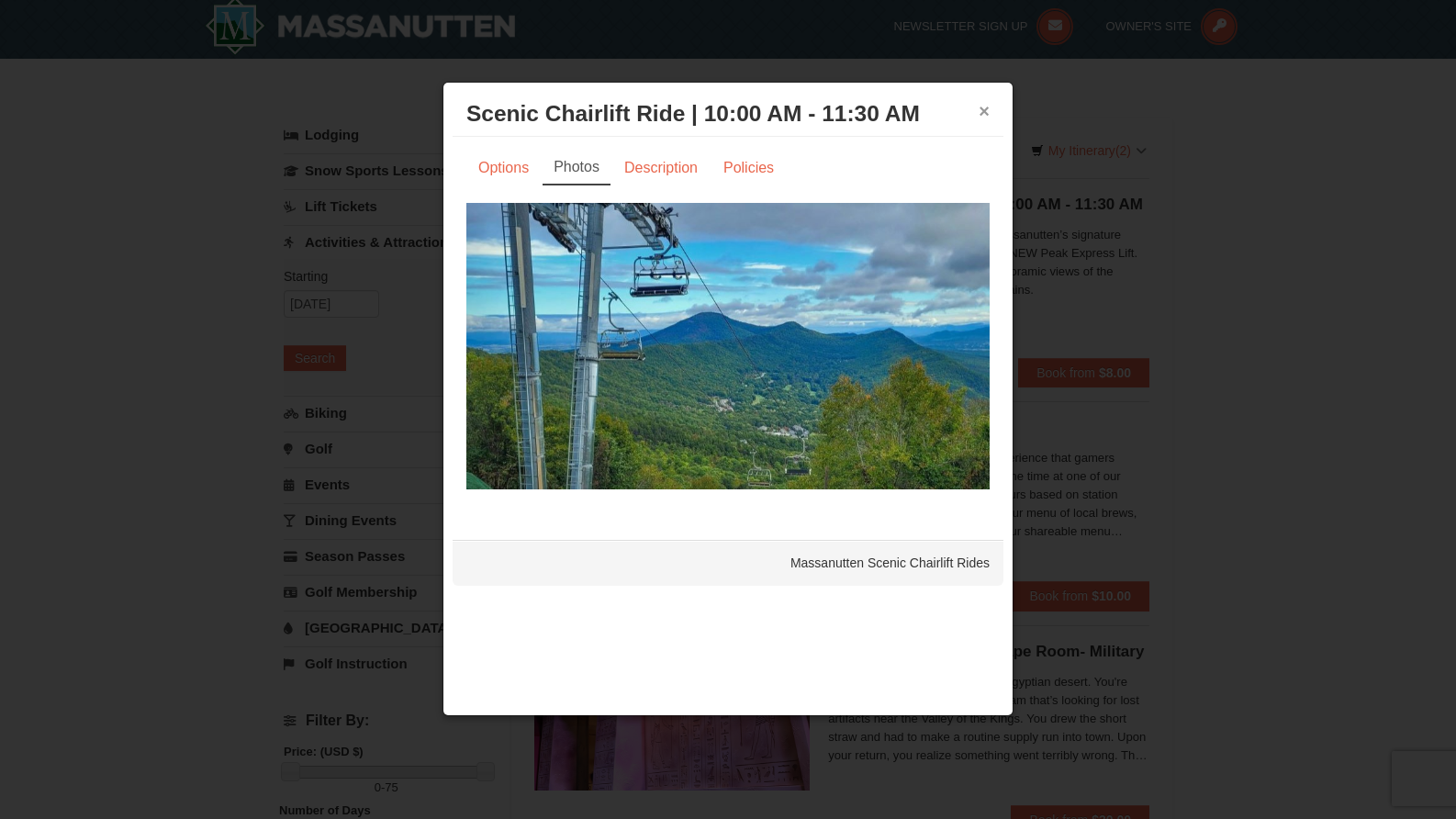
click at [988, 114] on button "×" at bounding box center [984, 110] width 11 height 18
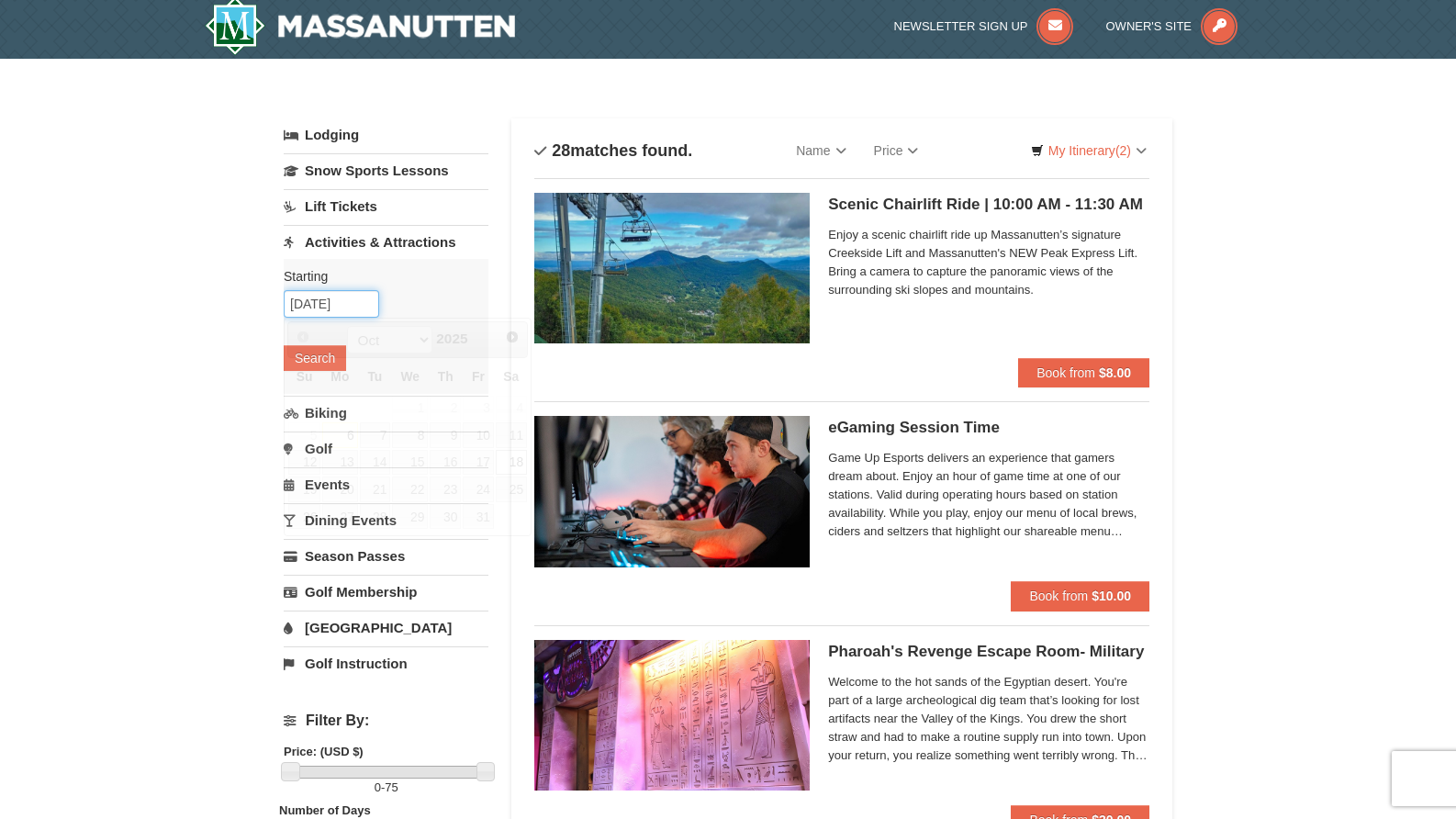
click at [315, 305] on input "[DATE]" at bounding box center [332, 303] width 95 height 28
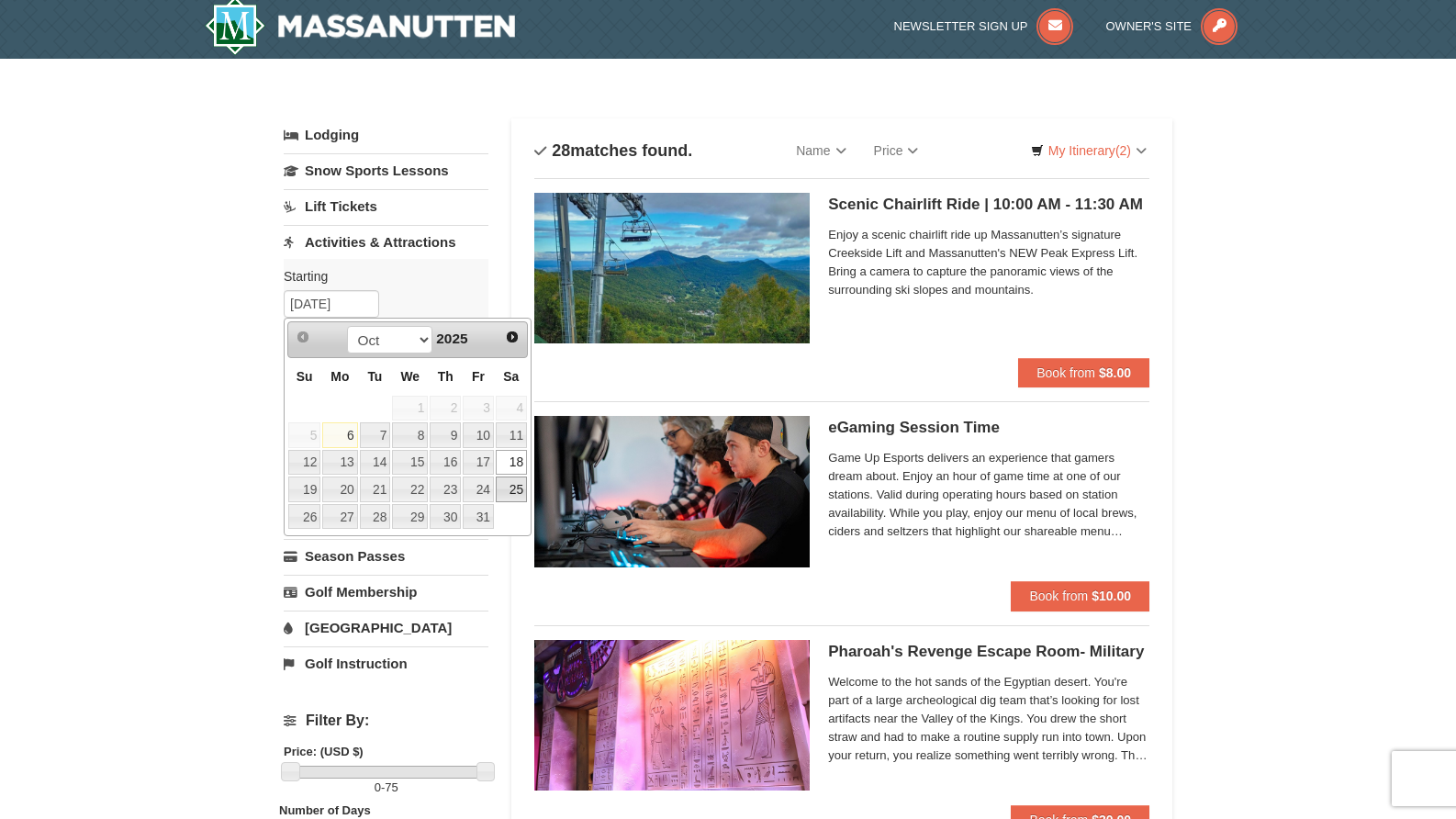
click at [521, 491] on link "25" at bounding box center [511, 489] width 31 height 26
type input "[DATE]"
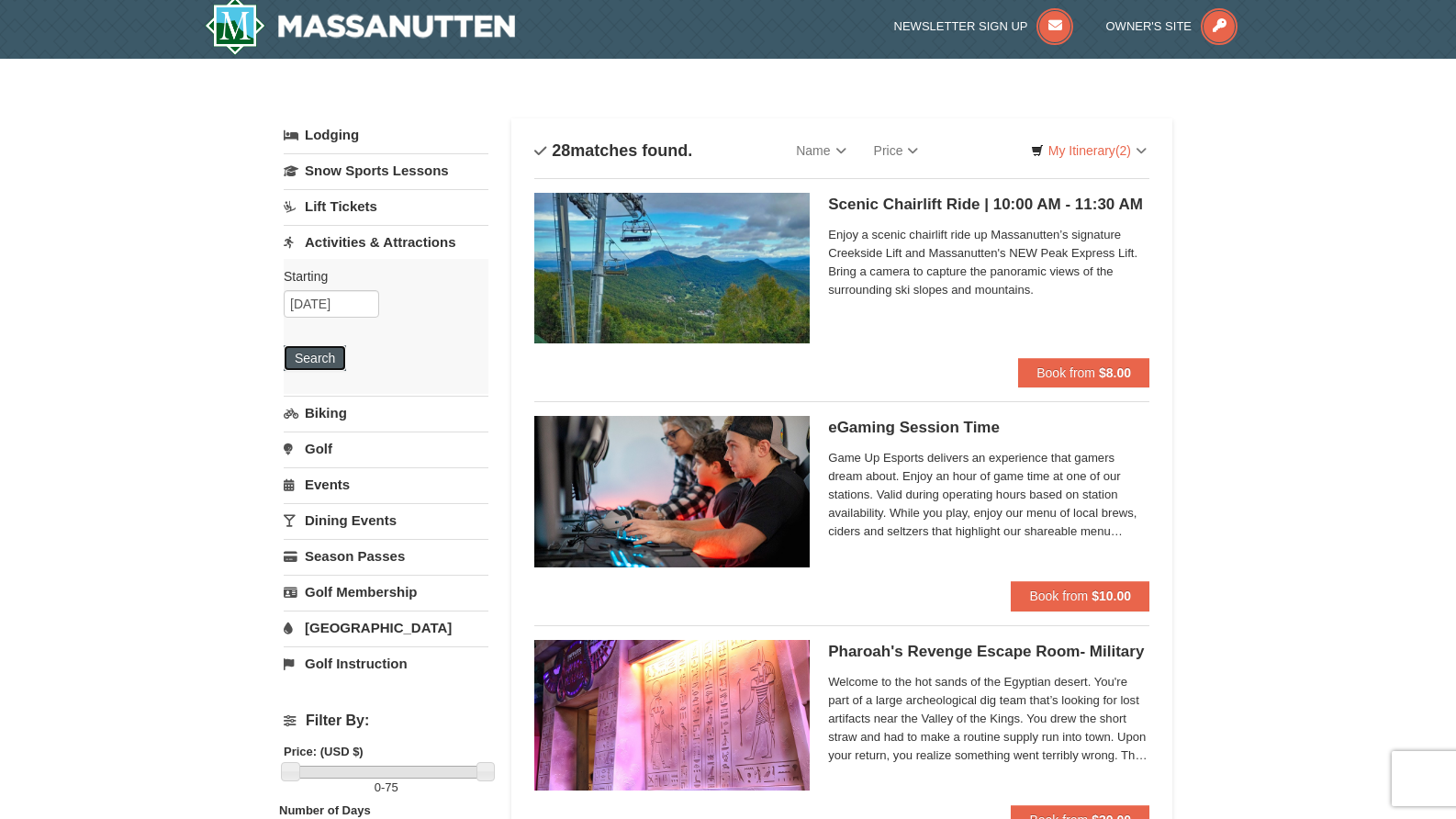
click at [327, 353] on button "Search" at bounding box center [315, 357] width 63 height 26
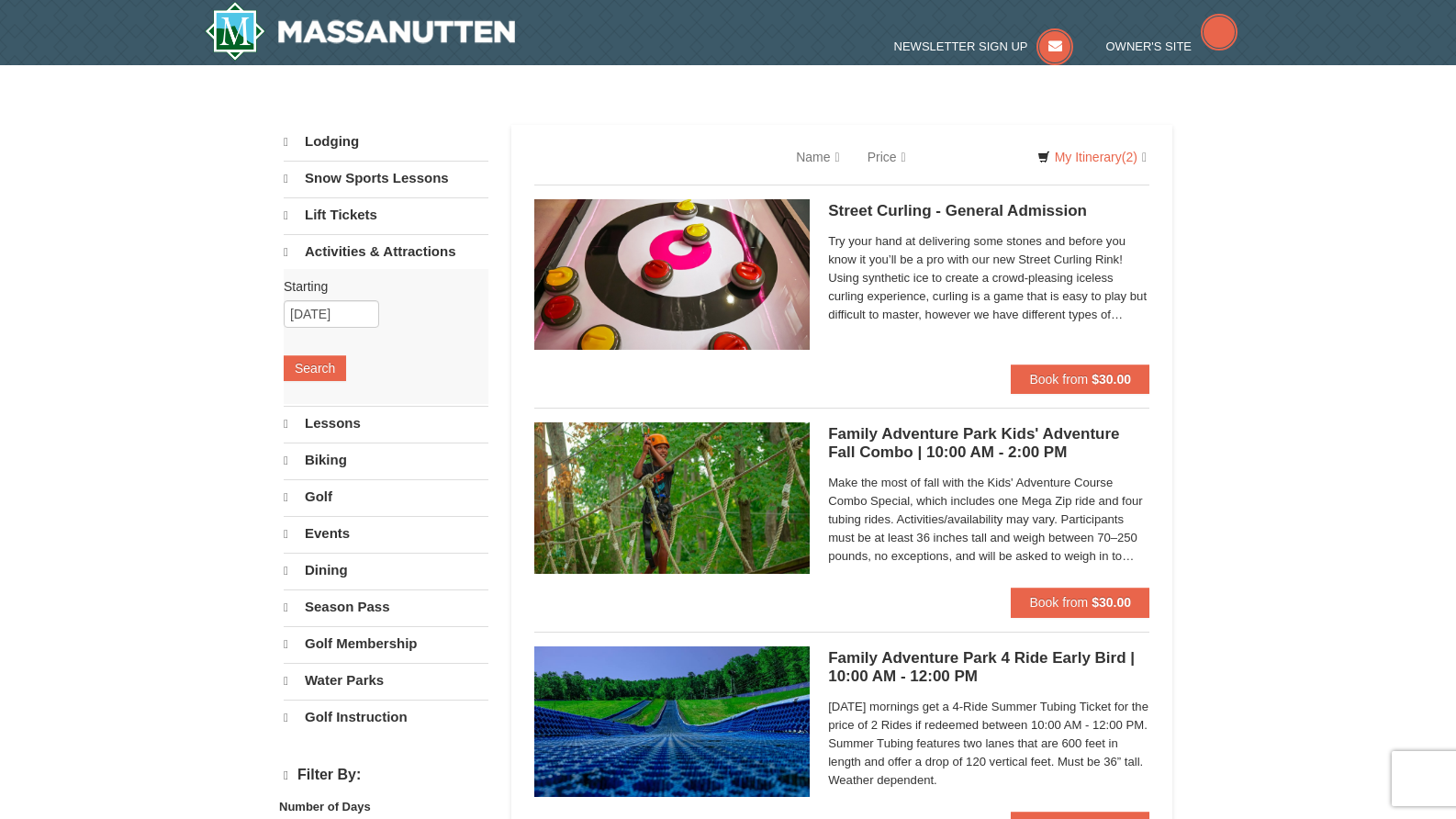
select select "10"
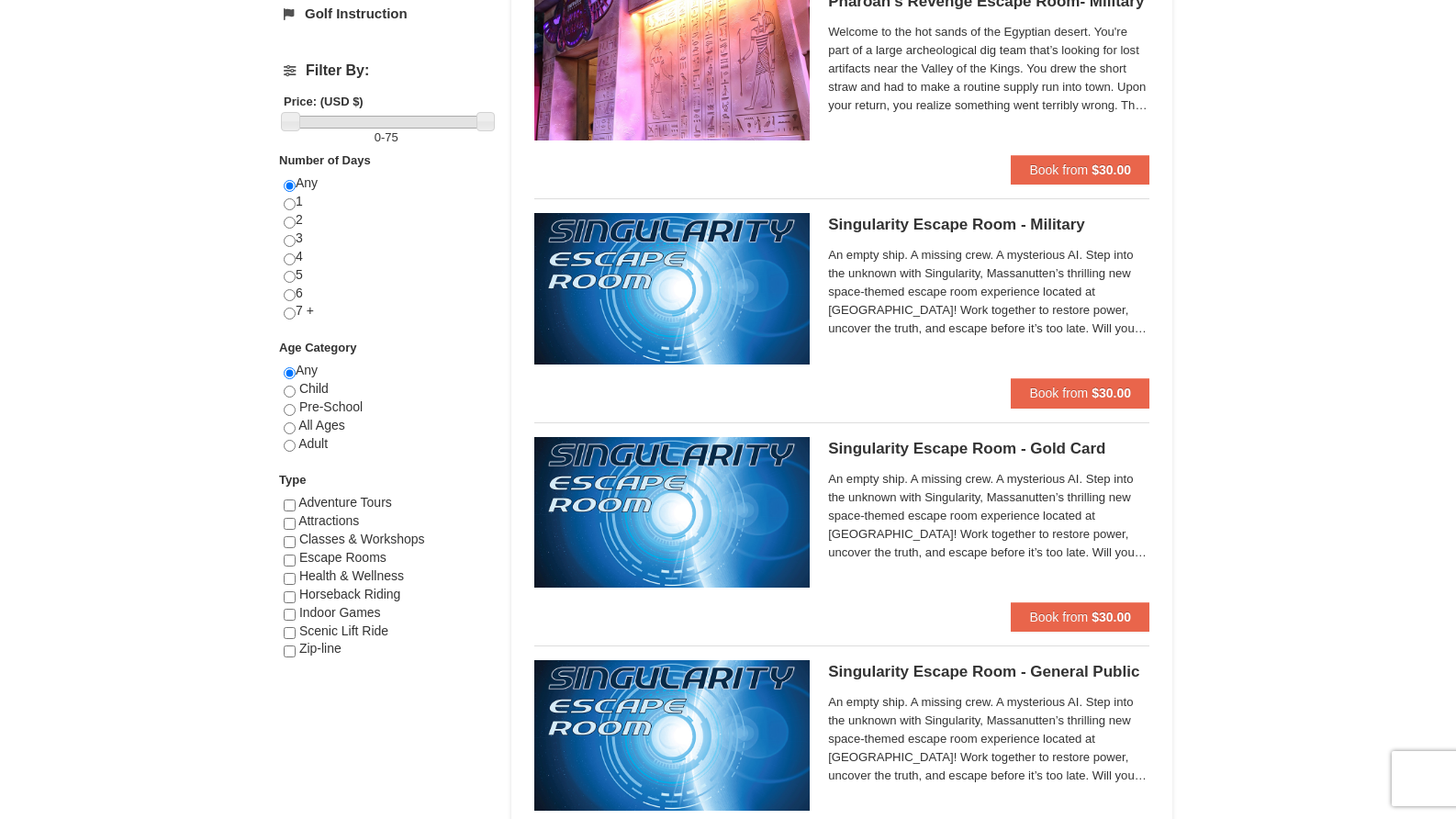
scroll to position [734, 0]
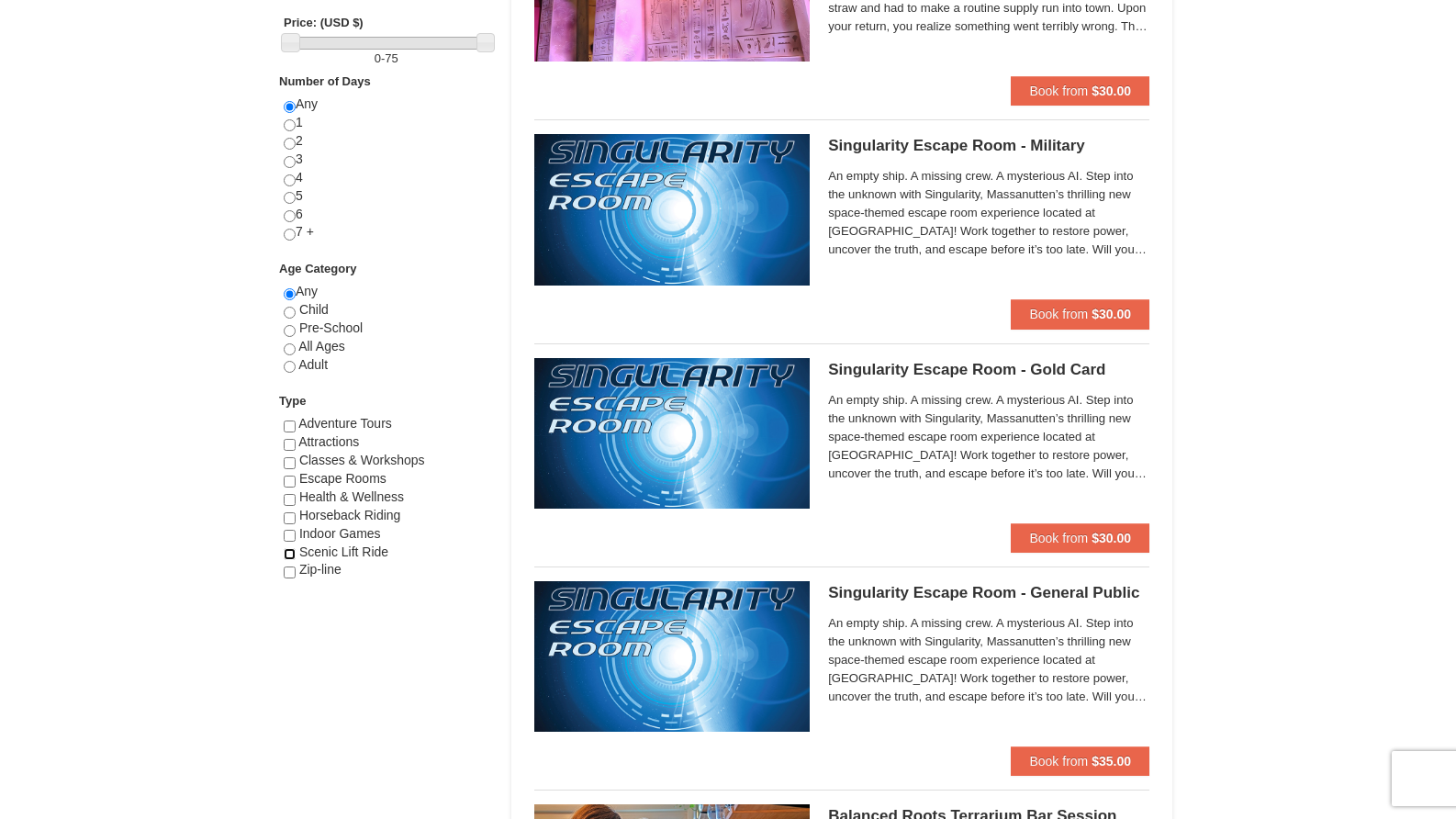
click at [290, 548] on input "checkbox" at bounding box center [290, 553] width 12 height 12
checkbox input "true"
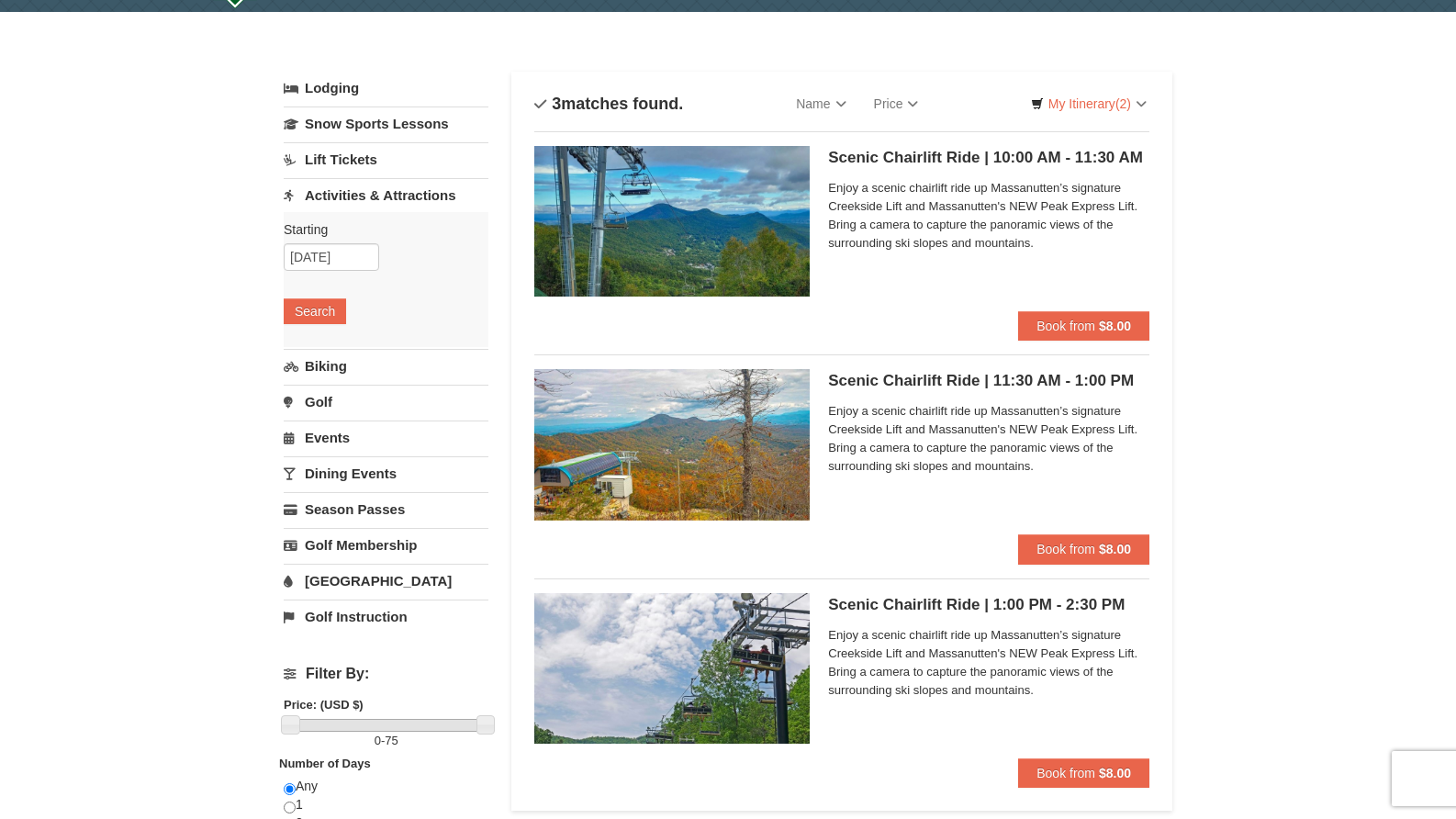
scroll to position [0, 0]
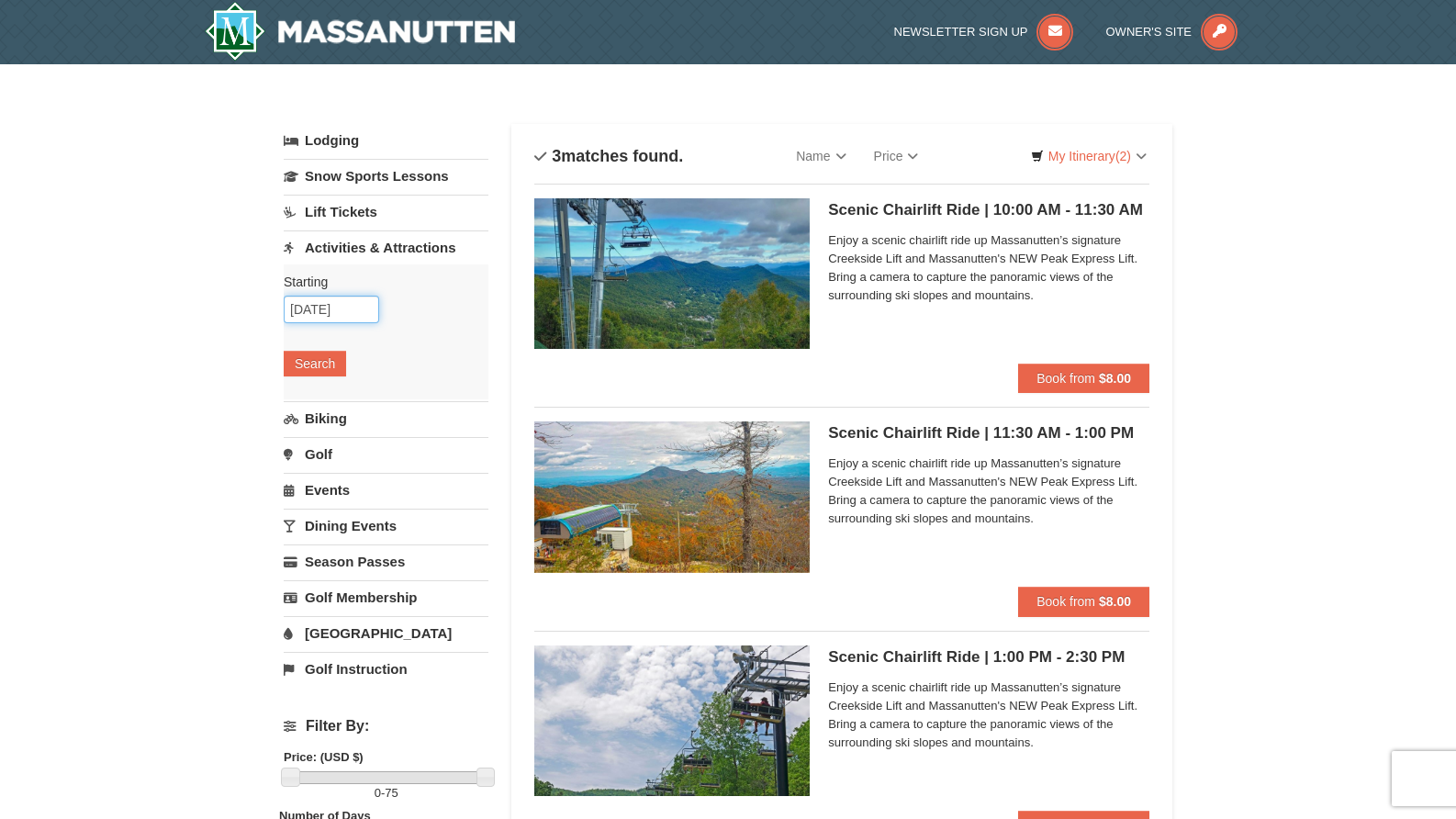
click at [344, 320] on input "[DATE]" at bounding box center [332, 309] width 95 height 28
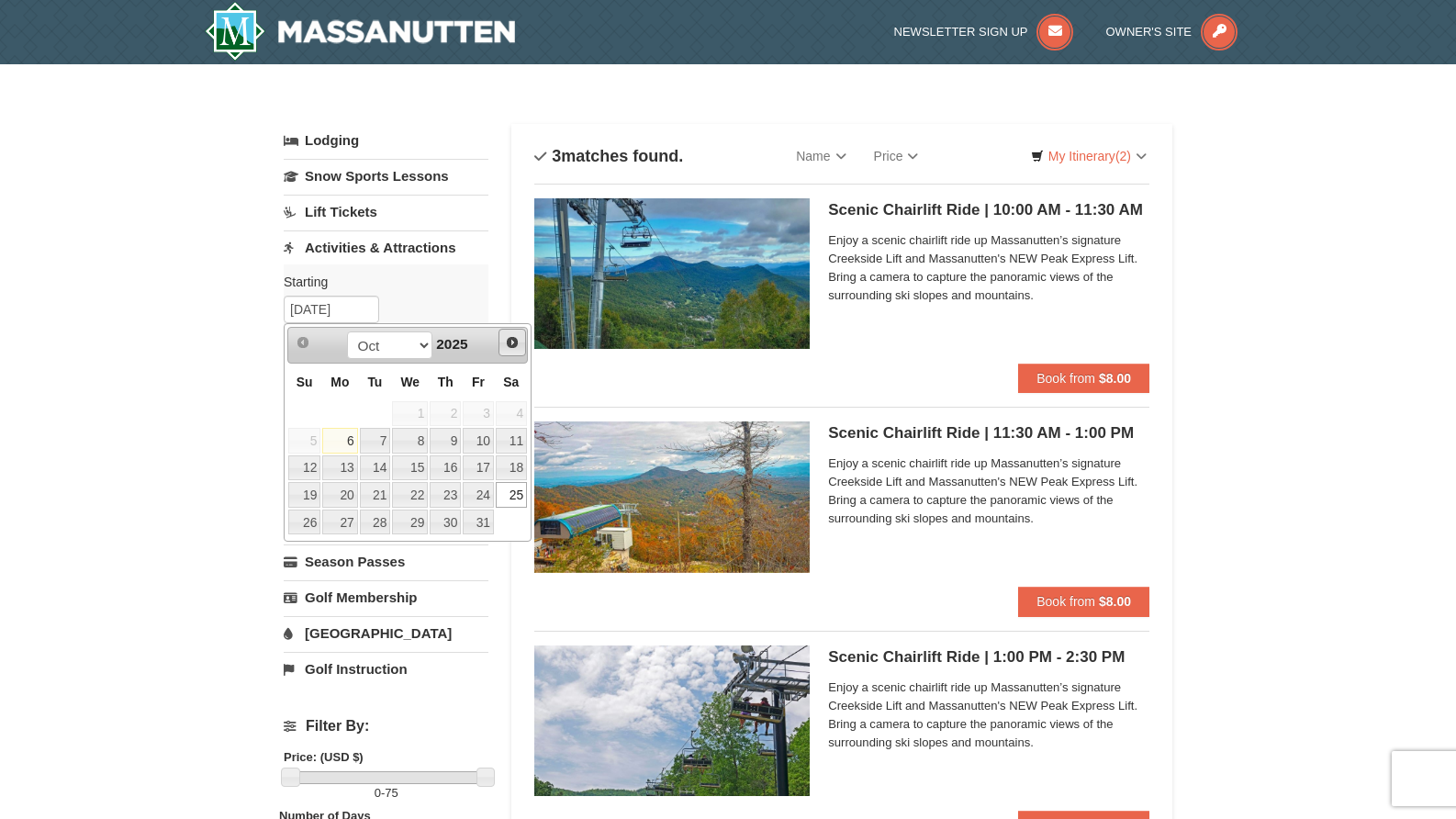
click at [510, 340] on span "Next" at bounding box center [512, 342] width 14 height 14
click at [516, 415] on link "1" at bounding box center [511, 413] width 31 height 26
type input "11/01/2025"
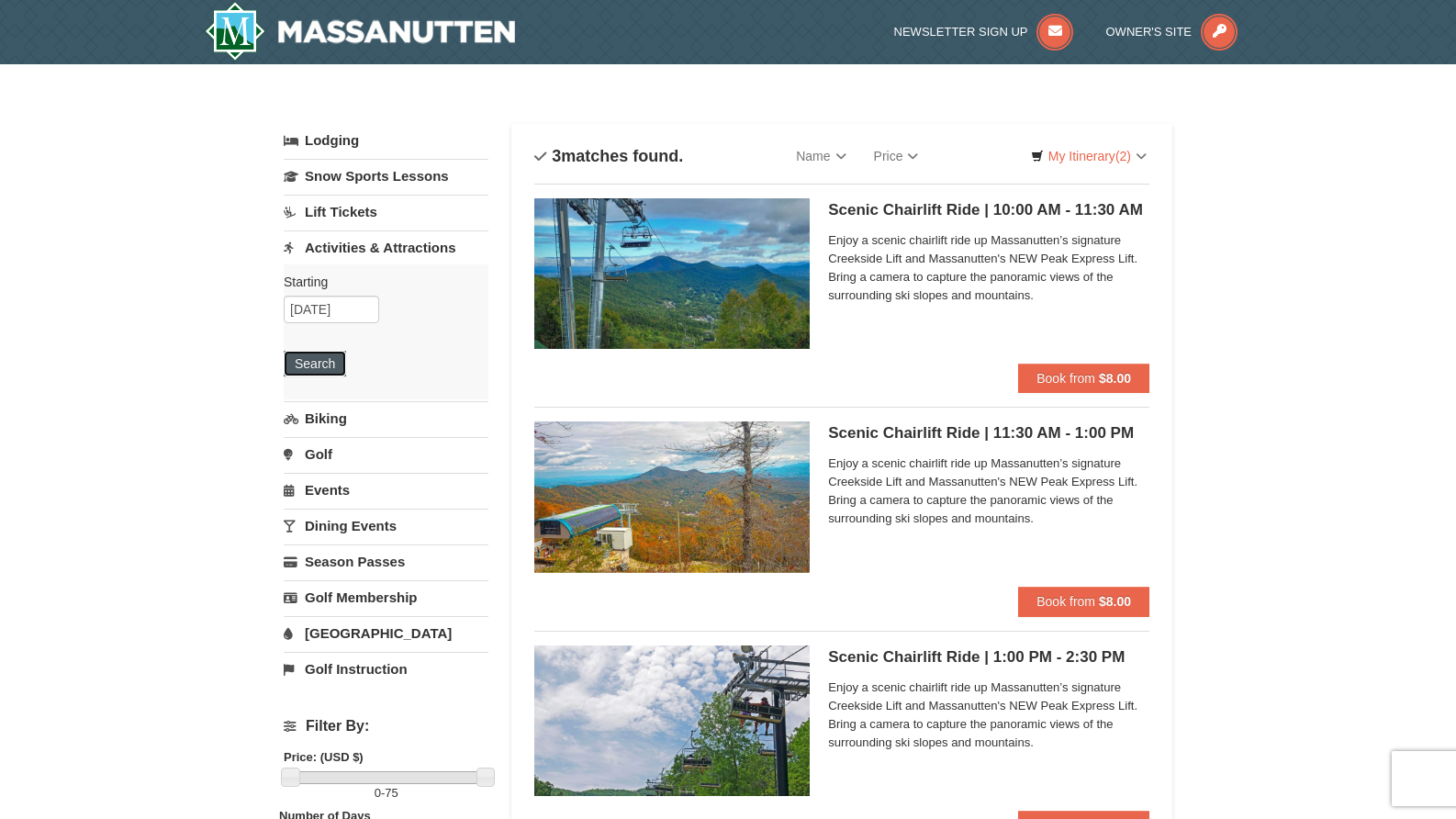
click at [314, 370] on button "Search" at bounding box center [315, 363] width 63 height 26
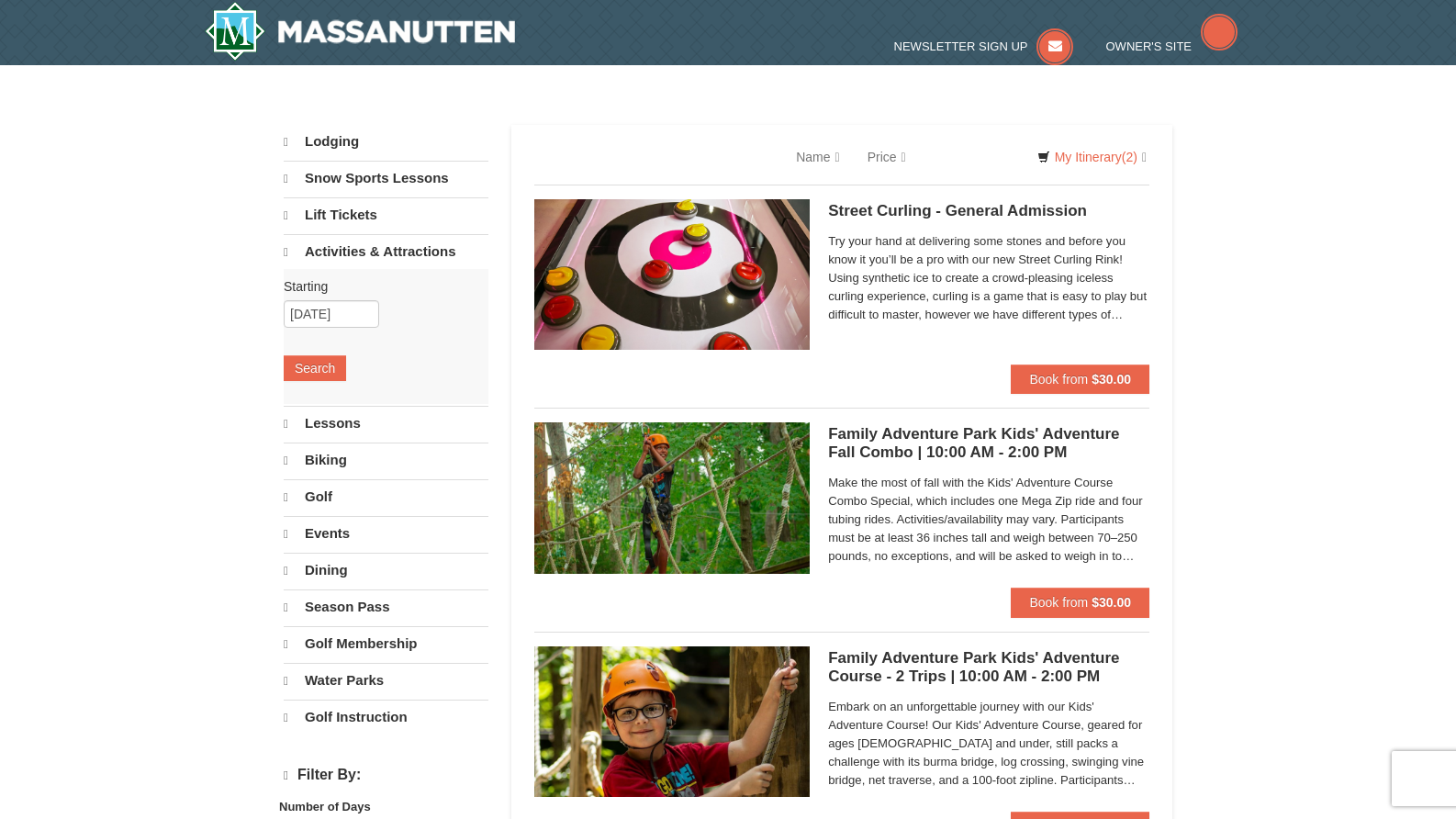
select select "10"
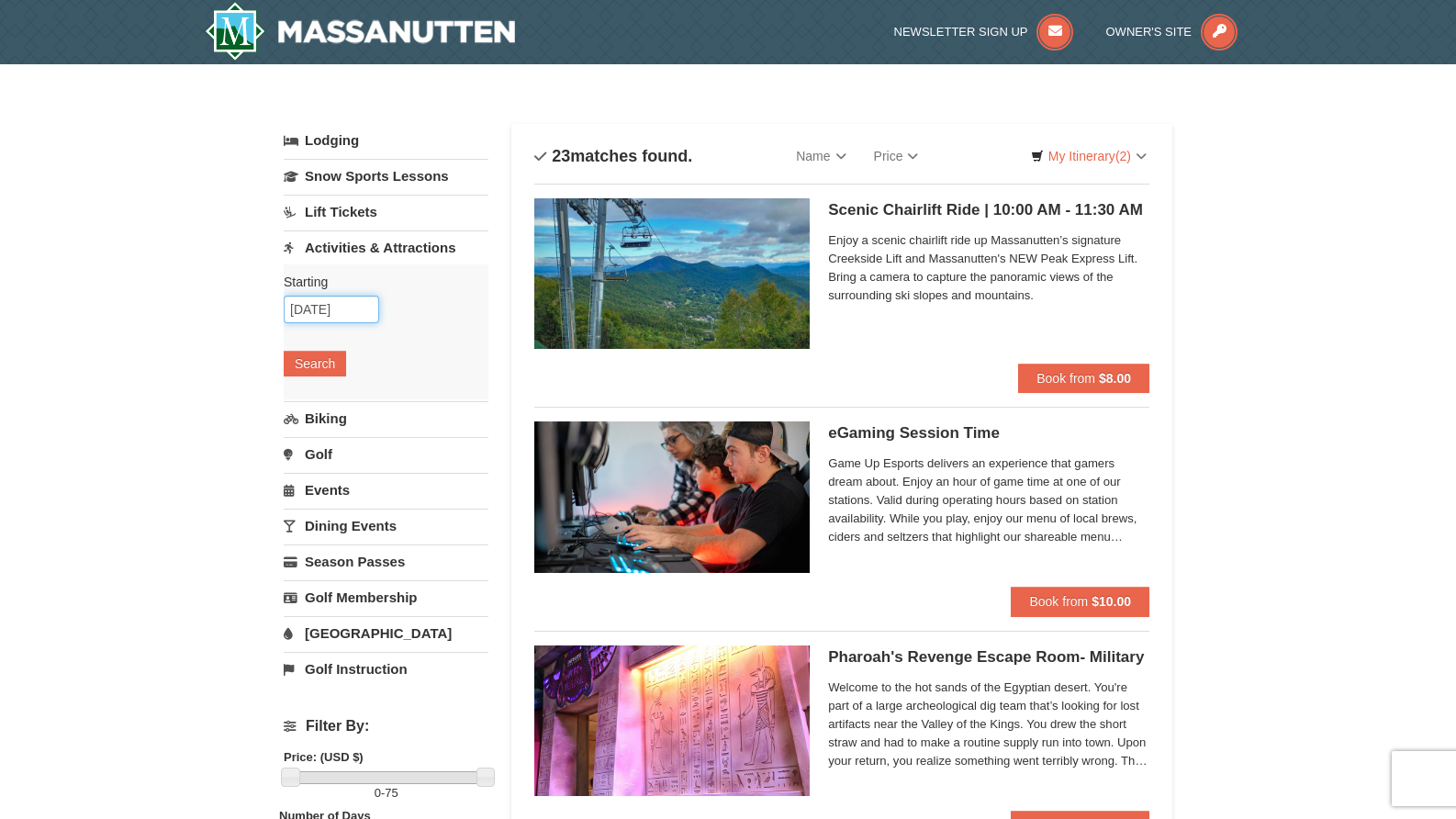
click at [349, 307] on input "11/01/2025" at bounding box center [332, 309] width 95 height 28
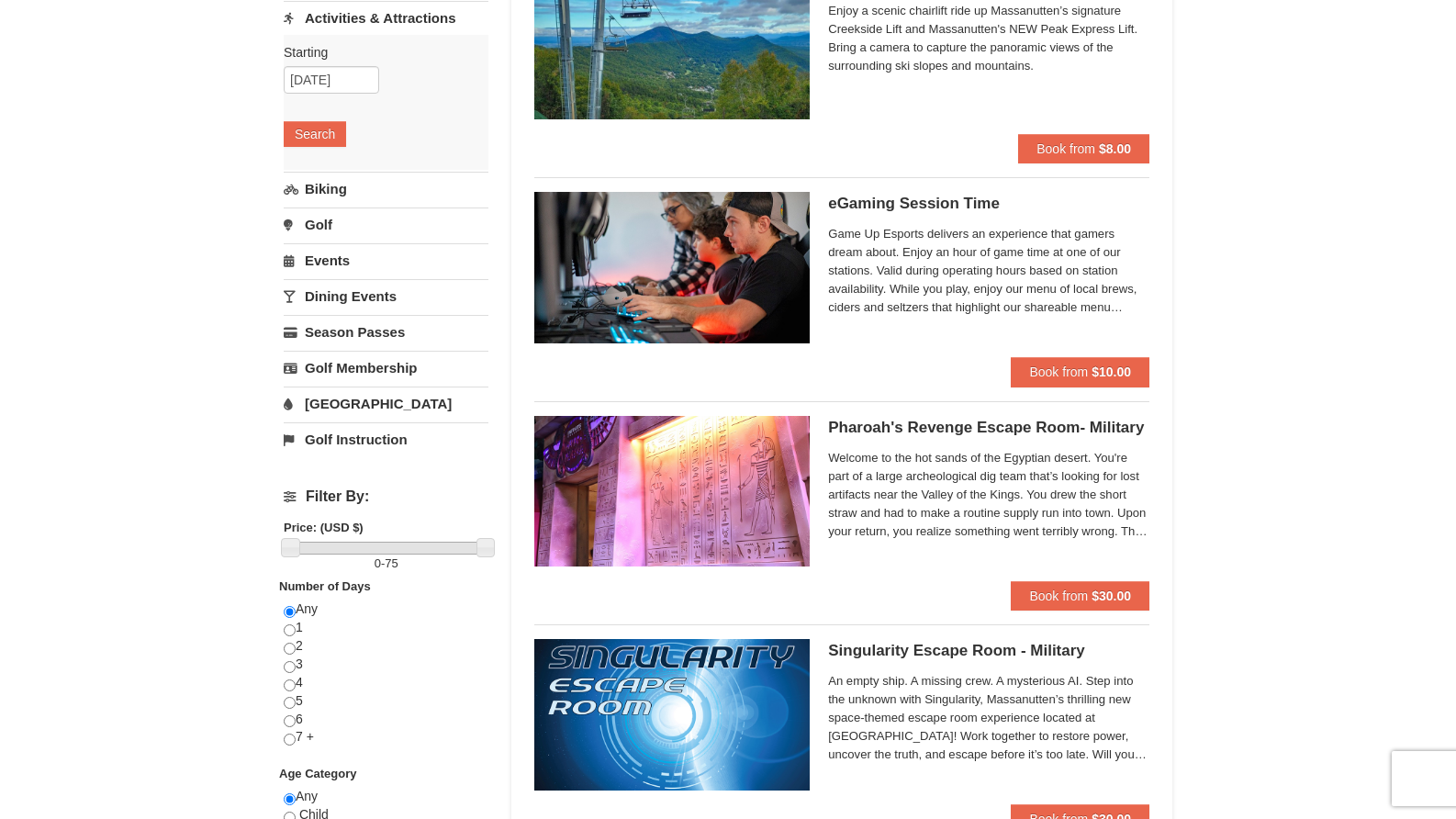
scroll to position [275, 0]
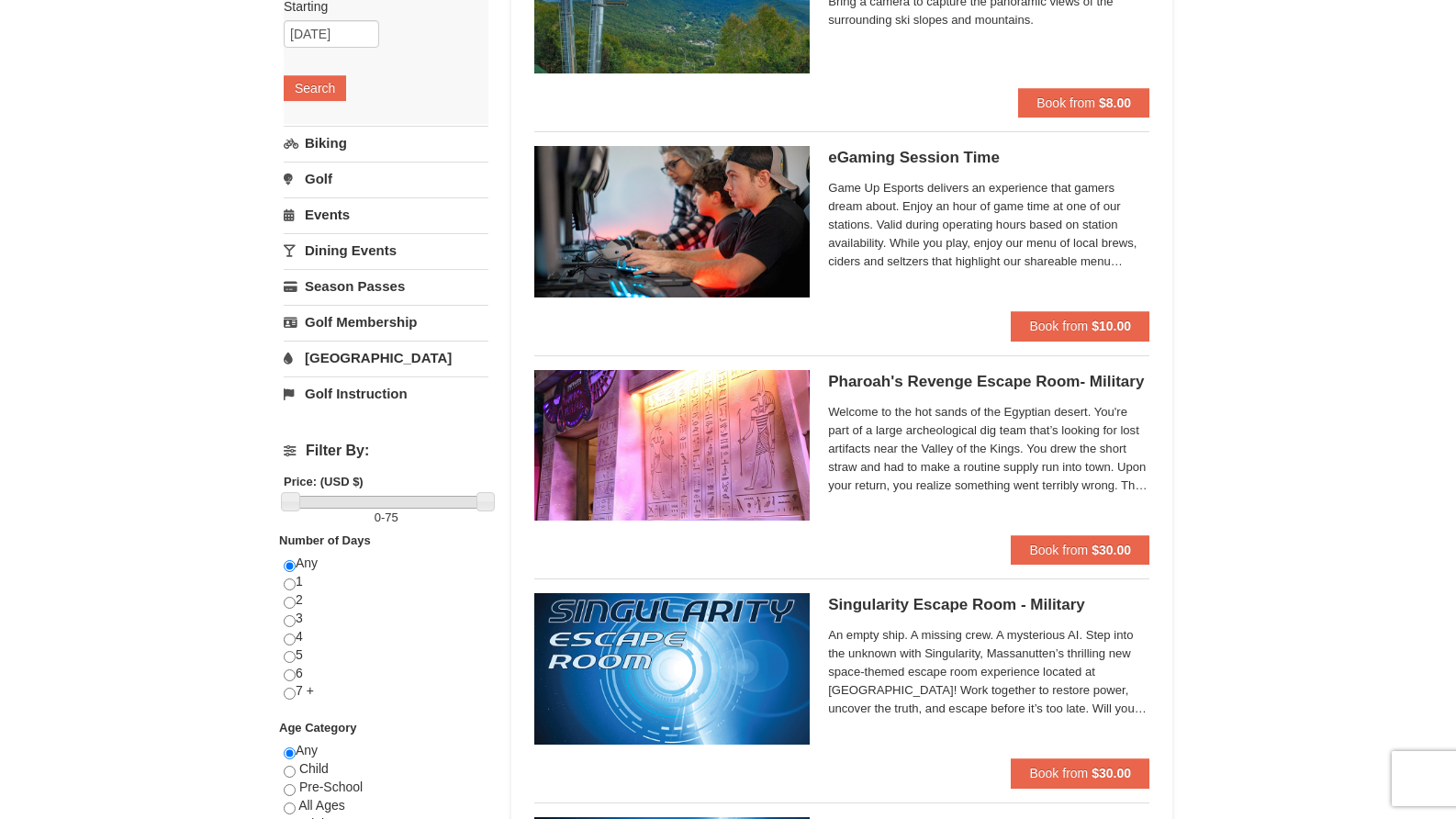
drag, startPoint x: 865, startPoint y: 383, endPoint x: 770, endPoint y: 422, distance: 102.7
drag, startPoint x: 770, startPoint y: 422, endPoint x: 897, endPoint y: 400, distance: 128.9
click at [897, 400] on div "Welcome to the hot sands of the Egyptian desert. You're part of a large archeol…" at bounding box center [988, 451] width 321 height 104
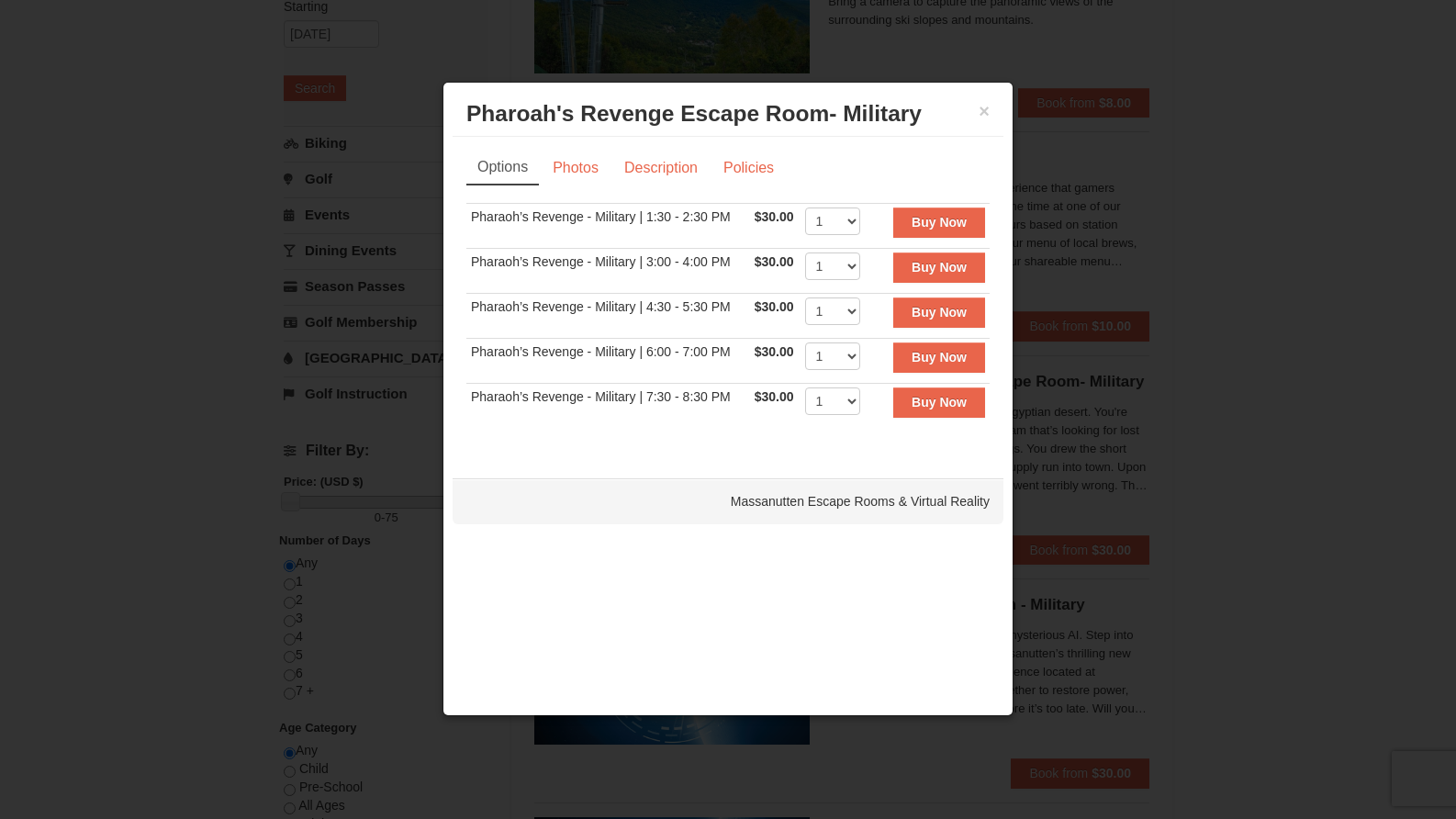
click at [998, 109] on div "× Pharoah's Revenge Escape Room- Military Massanutten Escape Rooms & Virtual Re…" at bounding box center [728, 113] width 551 height 45
click at [593, 178] on link "Photos" at bounding box center [576, 168] width 70 height 35
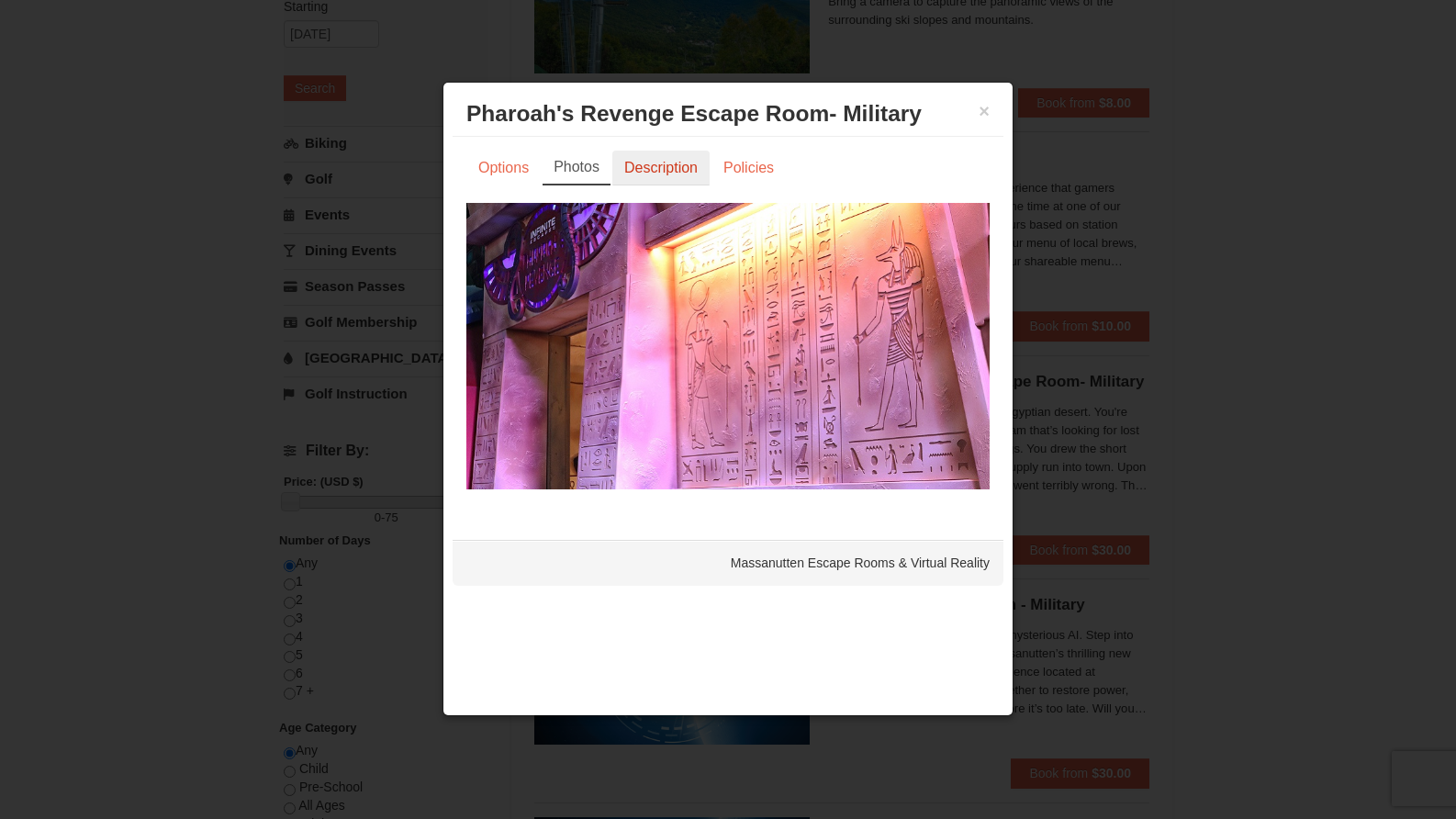
click at [650, 173] on link "Description" at bounding box center [661, 168] width 97 height 35
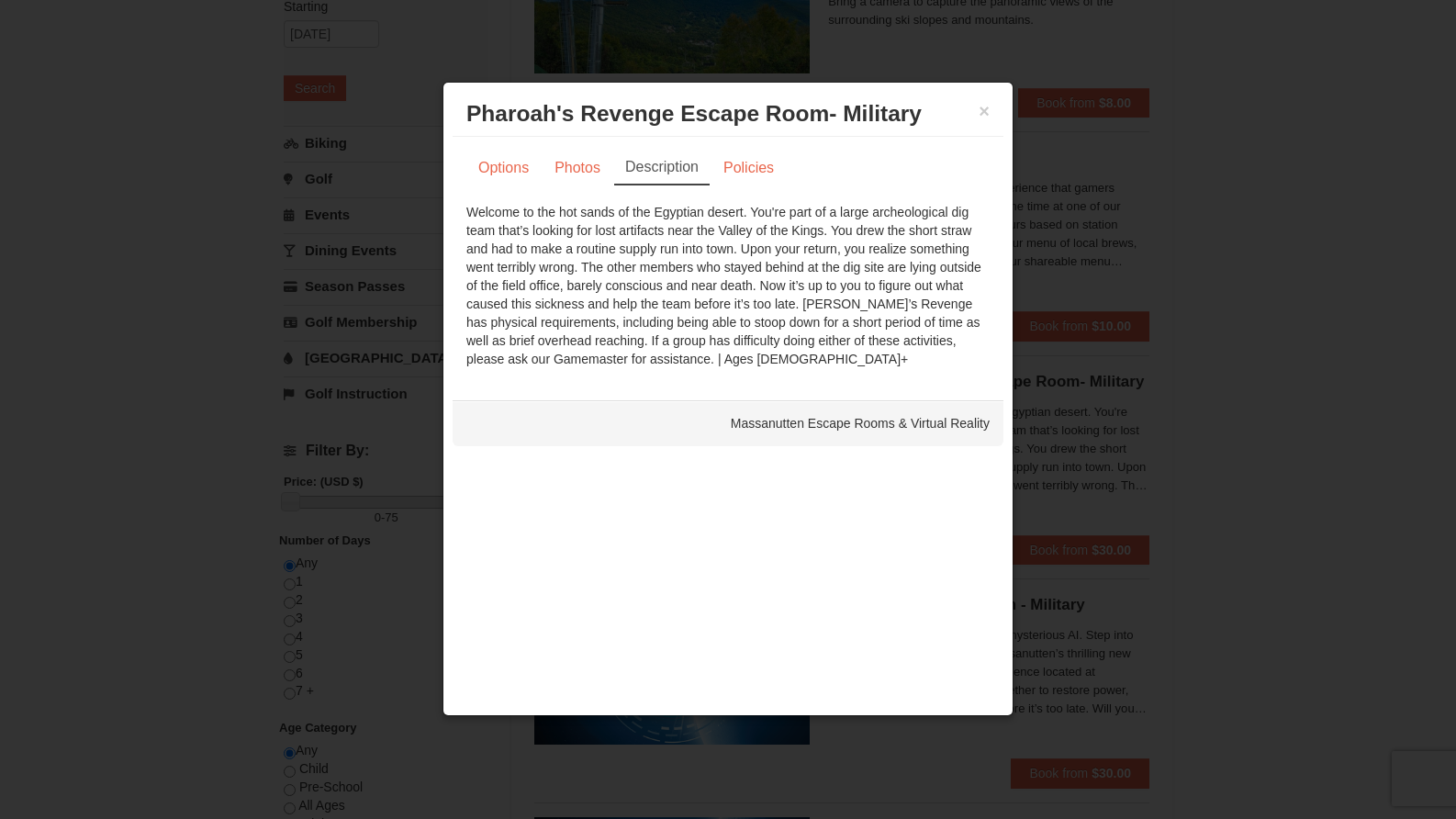
click at [992, 110] on div "× Pharoah's Revenge Escape Room- Military Massanutten Escape Rooms & Virtual Re…" at bounding box center [728, 113] width 551 height 45
click at [980, 110] on button "×" at bounding box center [984, 110] width 11 height 18
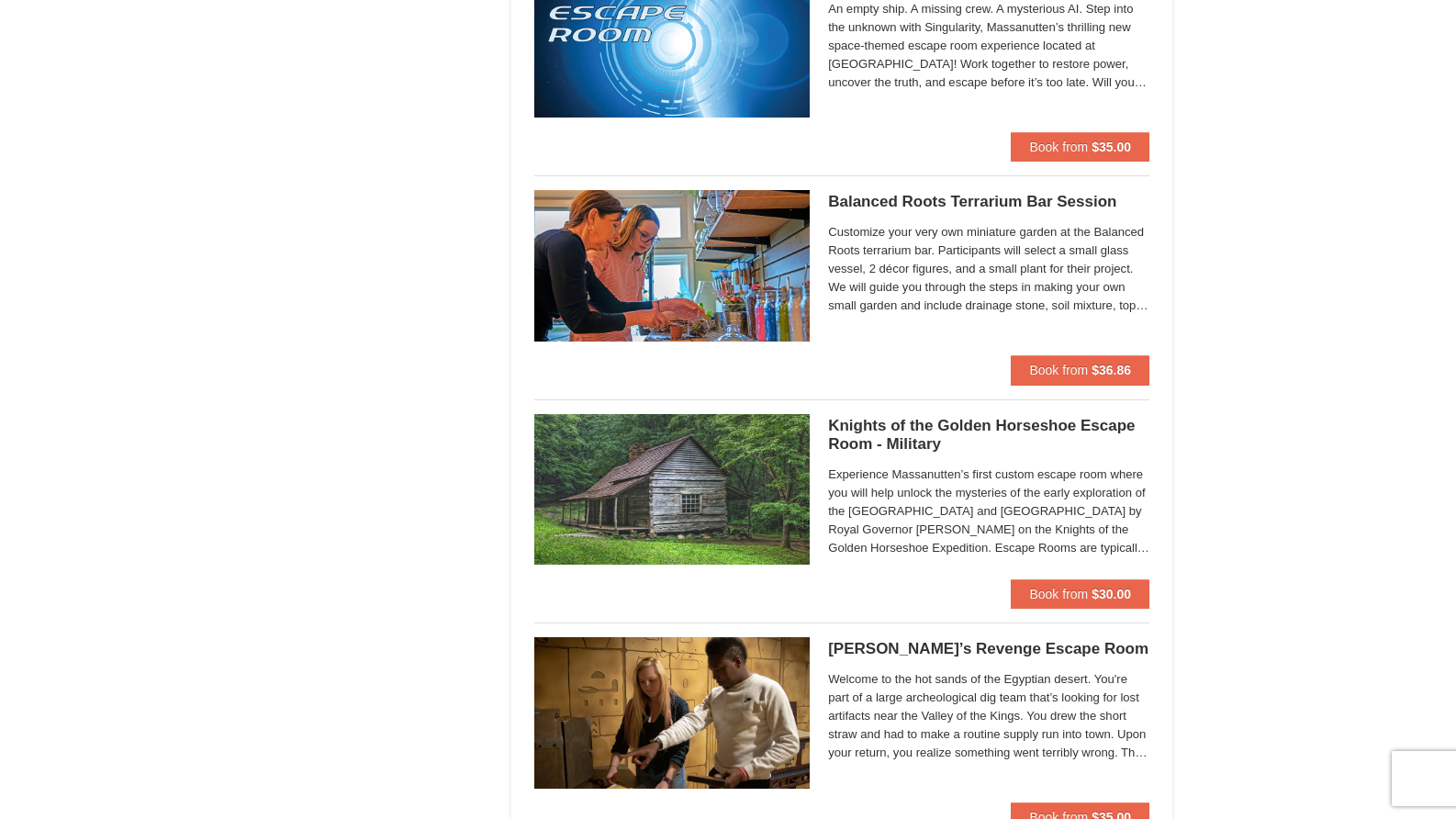
scroll to position [1468, 0]
